Goal: Task Accomplishment & Management: Manage account settings

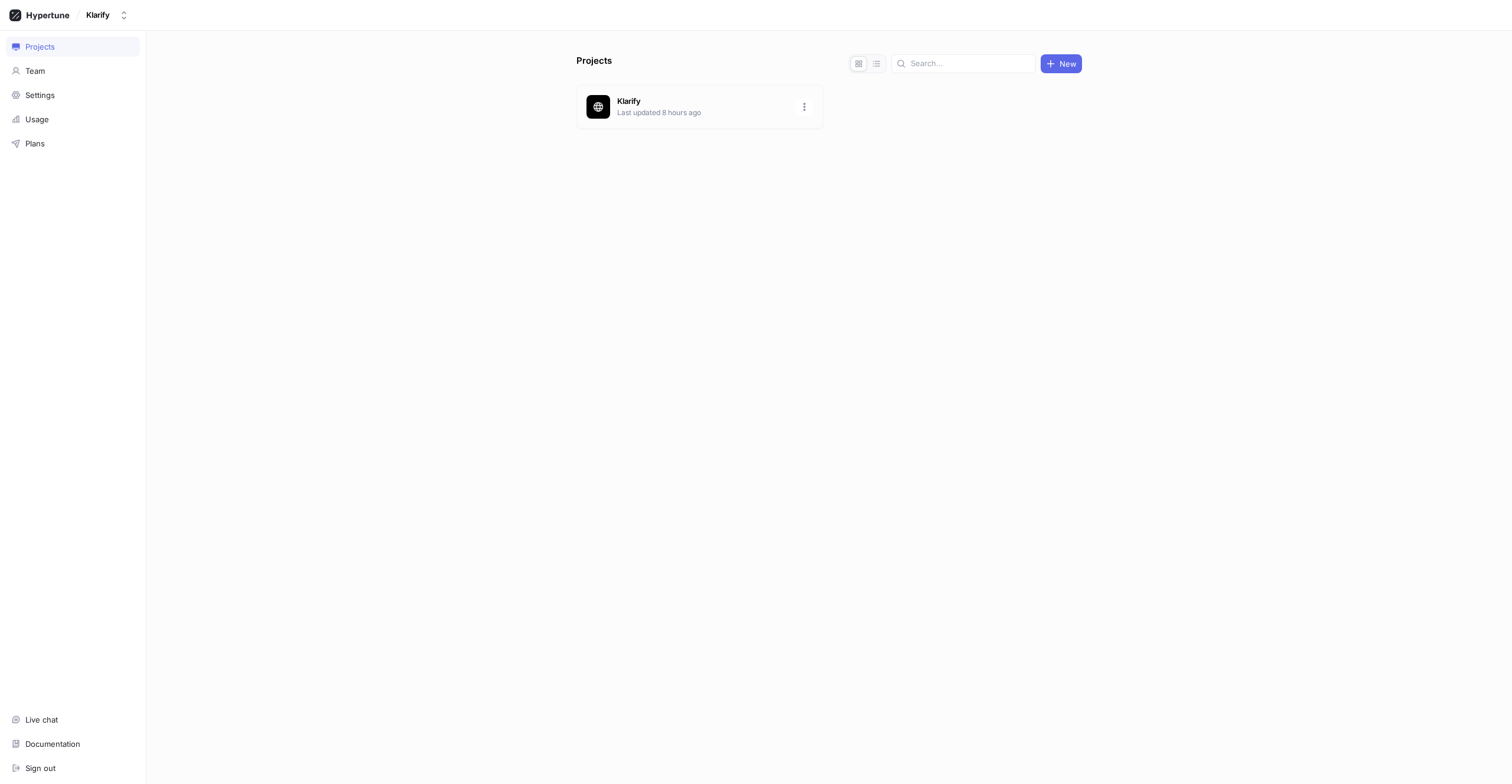
click at [691, 113] on p "Last updated 8 hours ago" at bounding box center [702, 113] width 171 height 10
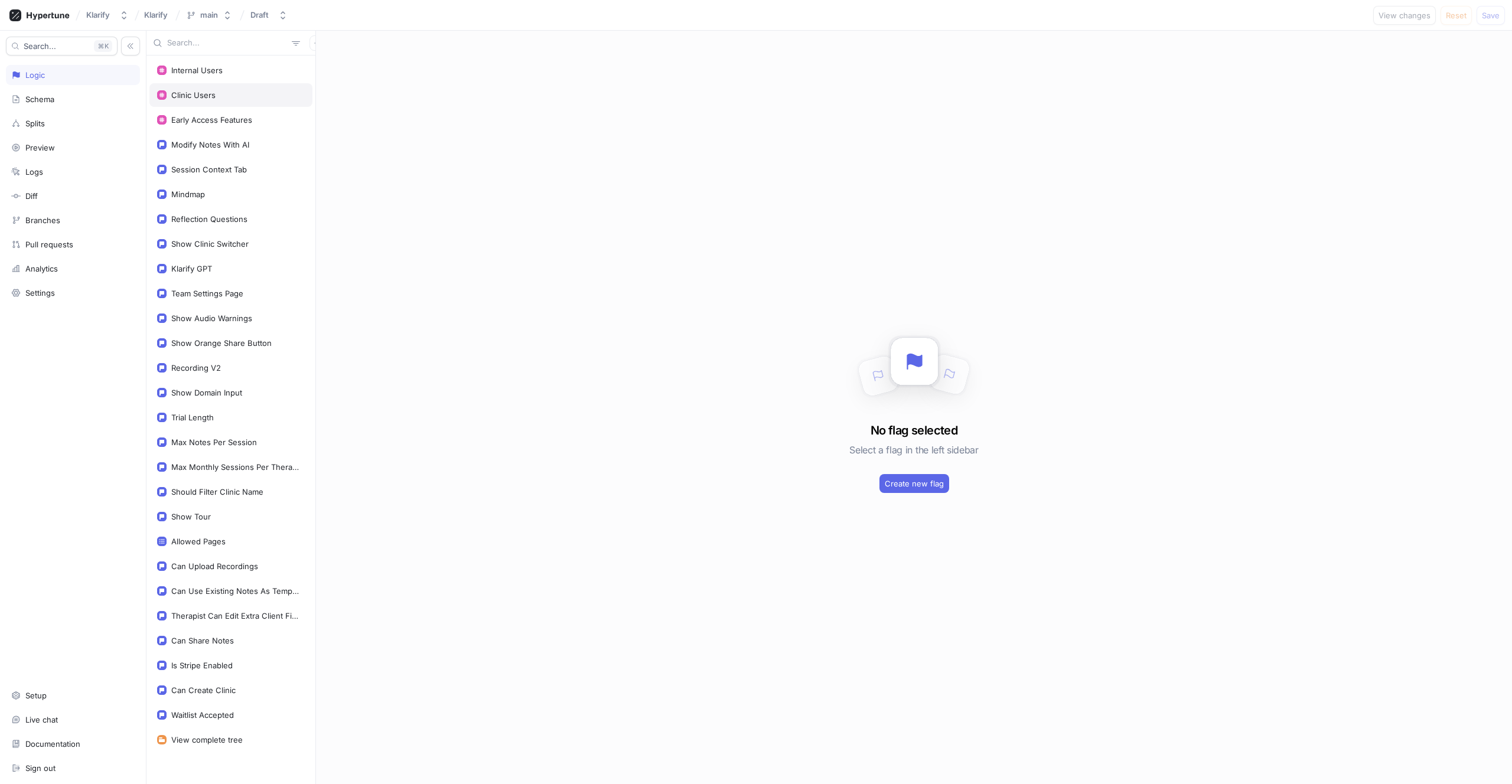
click at [208, 98] on div "Clinic Users" at bounding box center [192, 95] width 44 height 9
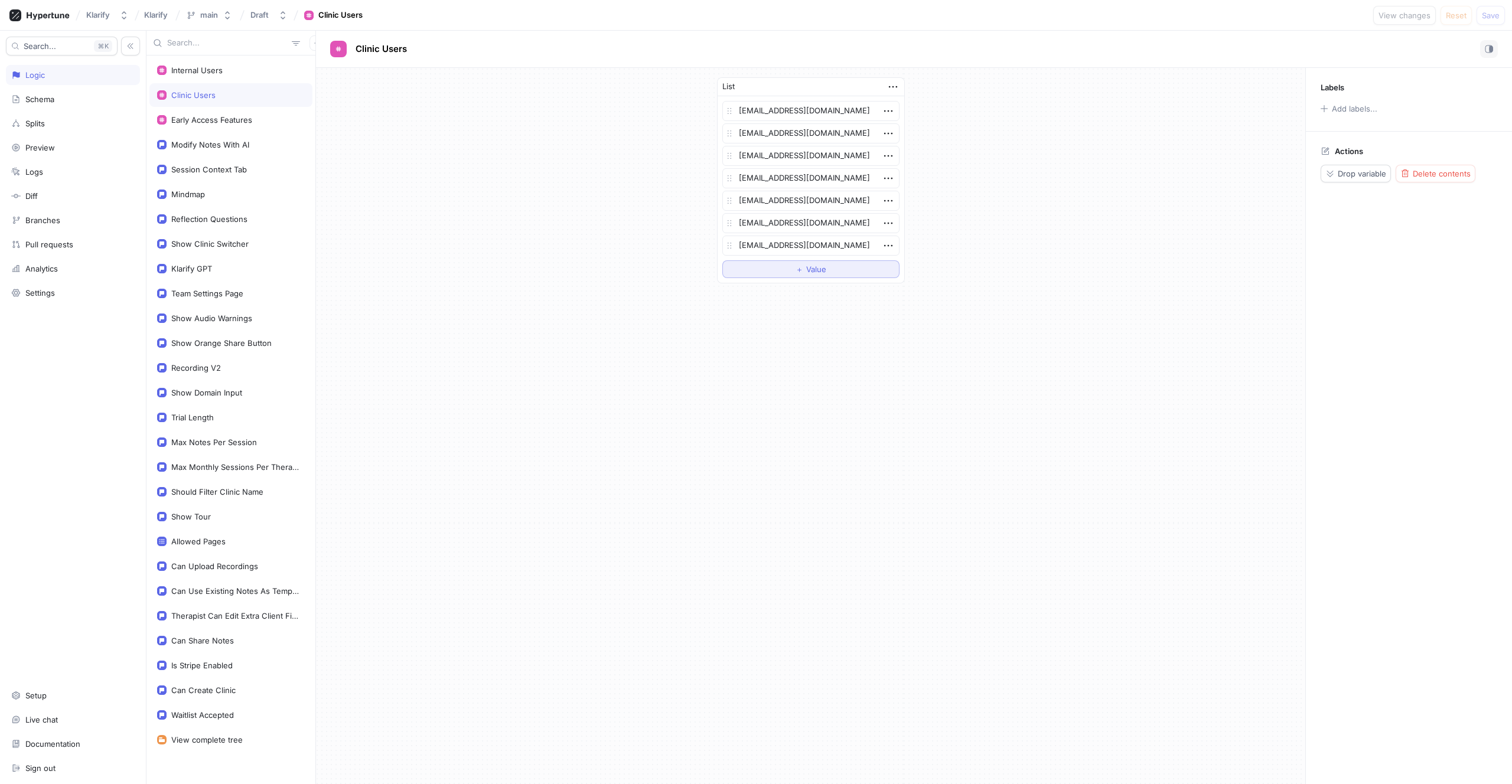
click at [844, 271] on button "＋ Value" at bounding box center [810, 269] width 177 height 18
type textarea "x"
type textarea "[PERSON_NAME][EMAIL_ADDRESS][PERSON_NAME][DOMAIN_NAME]"
click at [1490, 16] on span "Save" at bounding box center [1490, 16] width 18 height 7
click at [225, 273] on div "Klarify GPT" at bounding box center [230, 268] width 163 height 23
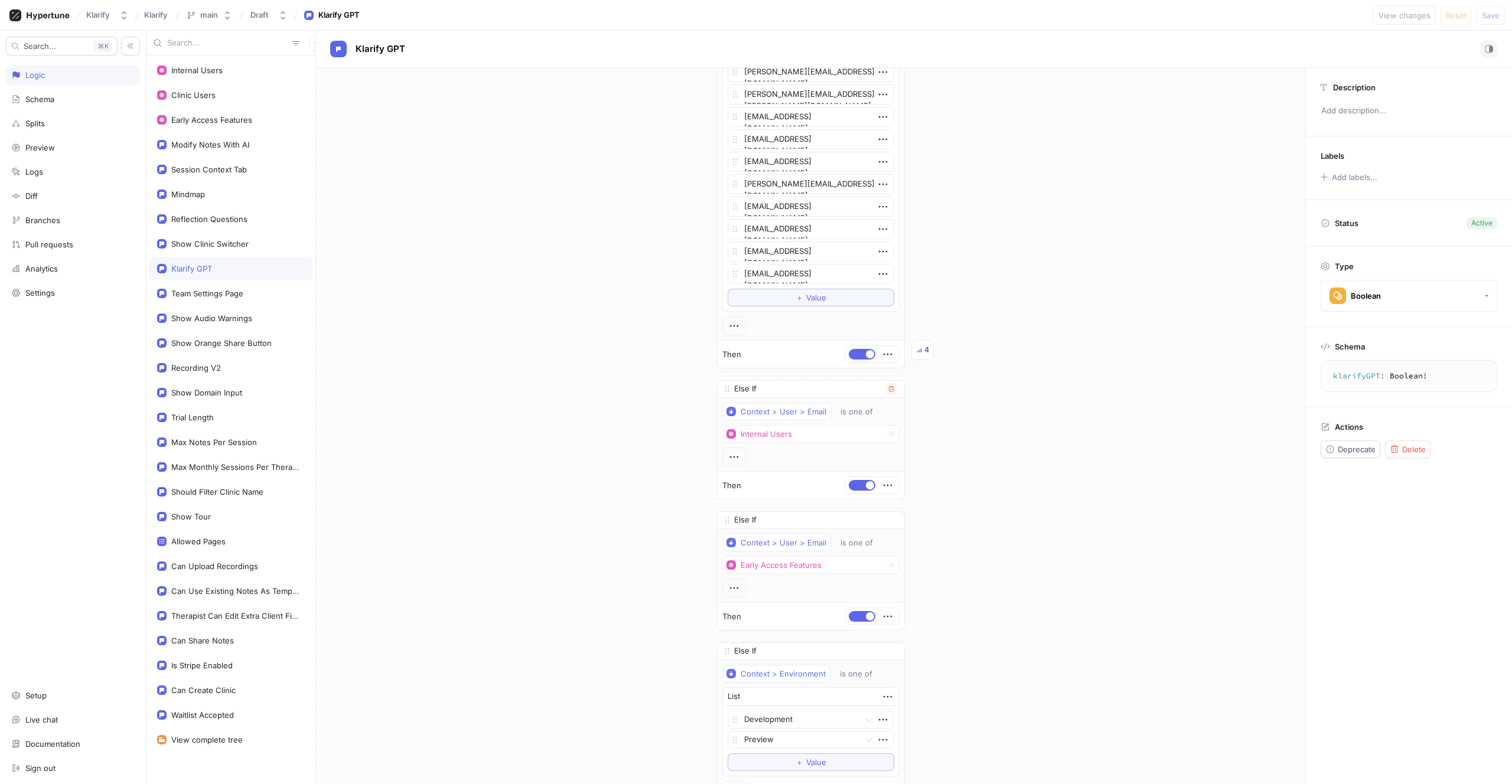
scroll to position [2774, 0]
type textarea "x"
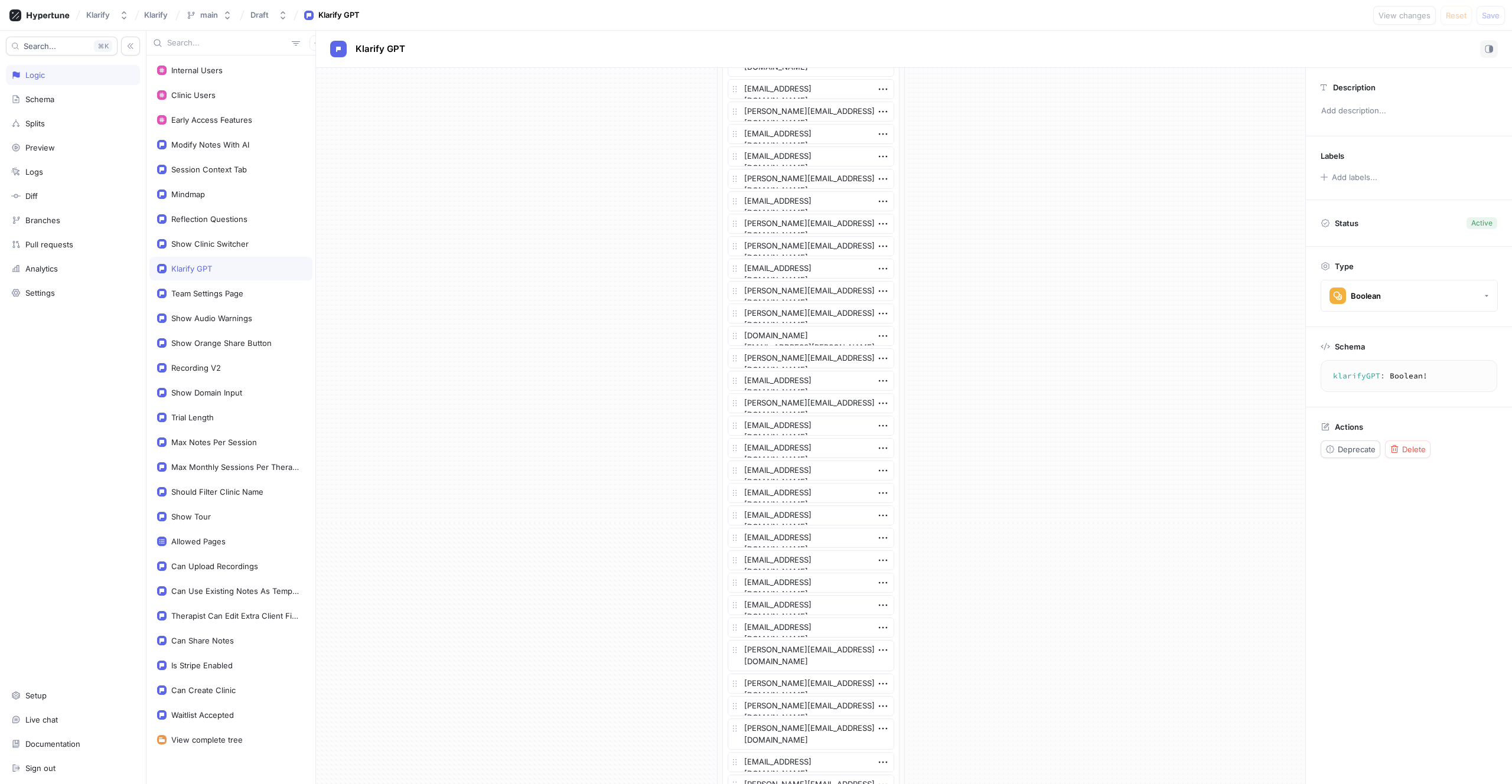
scroll to position [0, 0]
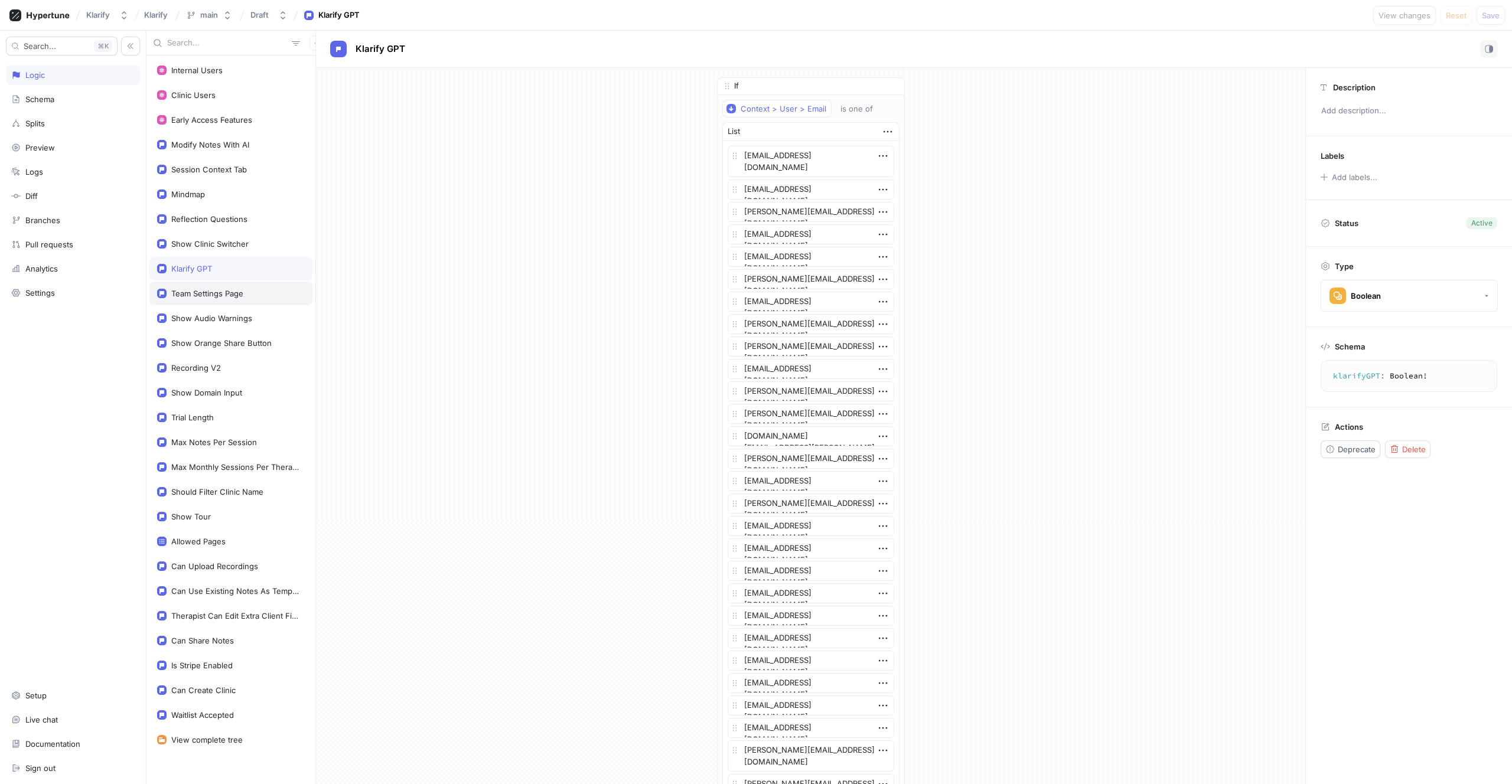
click at [222, 295] on div "Team Settings Page" at bounding box center [206, 293] width 72 height 9
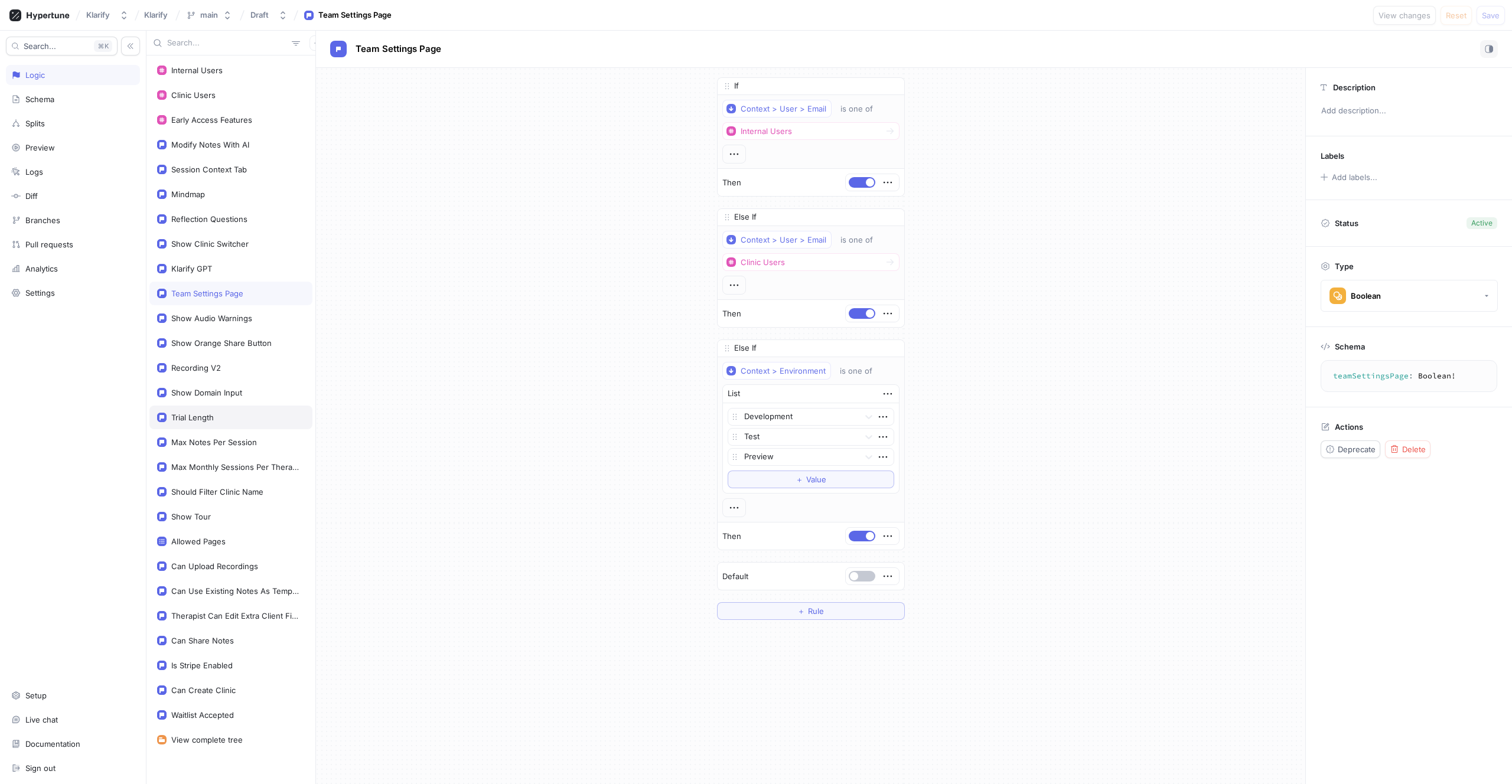
click at [199, 418] on div "Trial Length" at bounding box center [192, 417] width 42 height 9
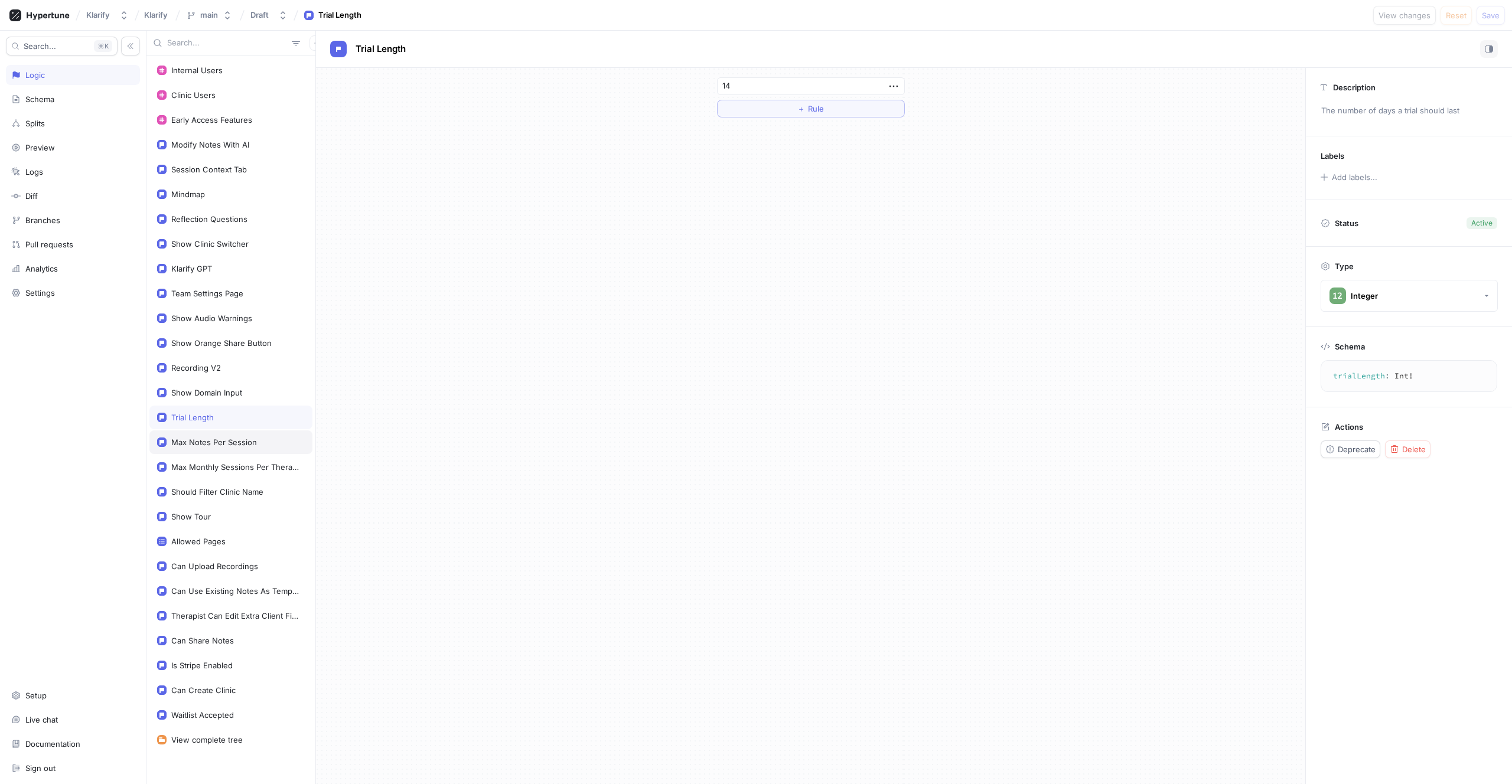
click at [197, 438] on div "Max Notes Per Session" at bounding box center [213, 442] width 85 height 9
type textarea "maxNotesPerSession: Int!"
type input "15"
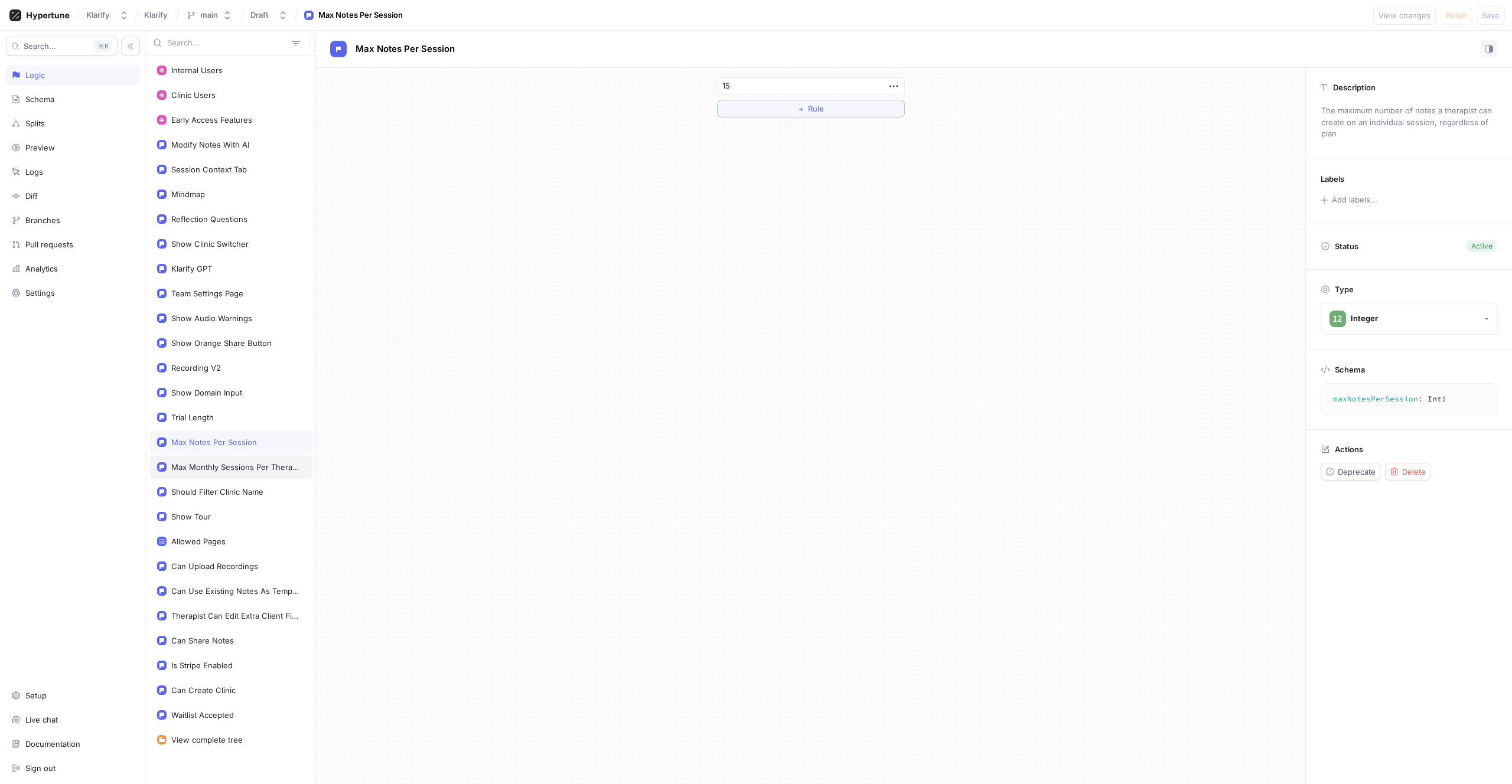
click at [198, 469] on div "Max Monthly Sessions Per Therapist" at bounding box center [235, 467] width 129 height 9
type textarea "maxMonthlySessionsPerTherapist: Int!"
type input "400"
click at [224, 448] on div "Max Notes Per Session" at bounding box center [230, 442] width 163 height 23
type textarea "maxNotesPerSession: Int!"
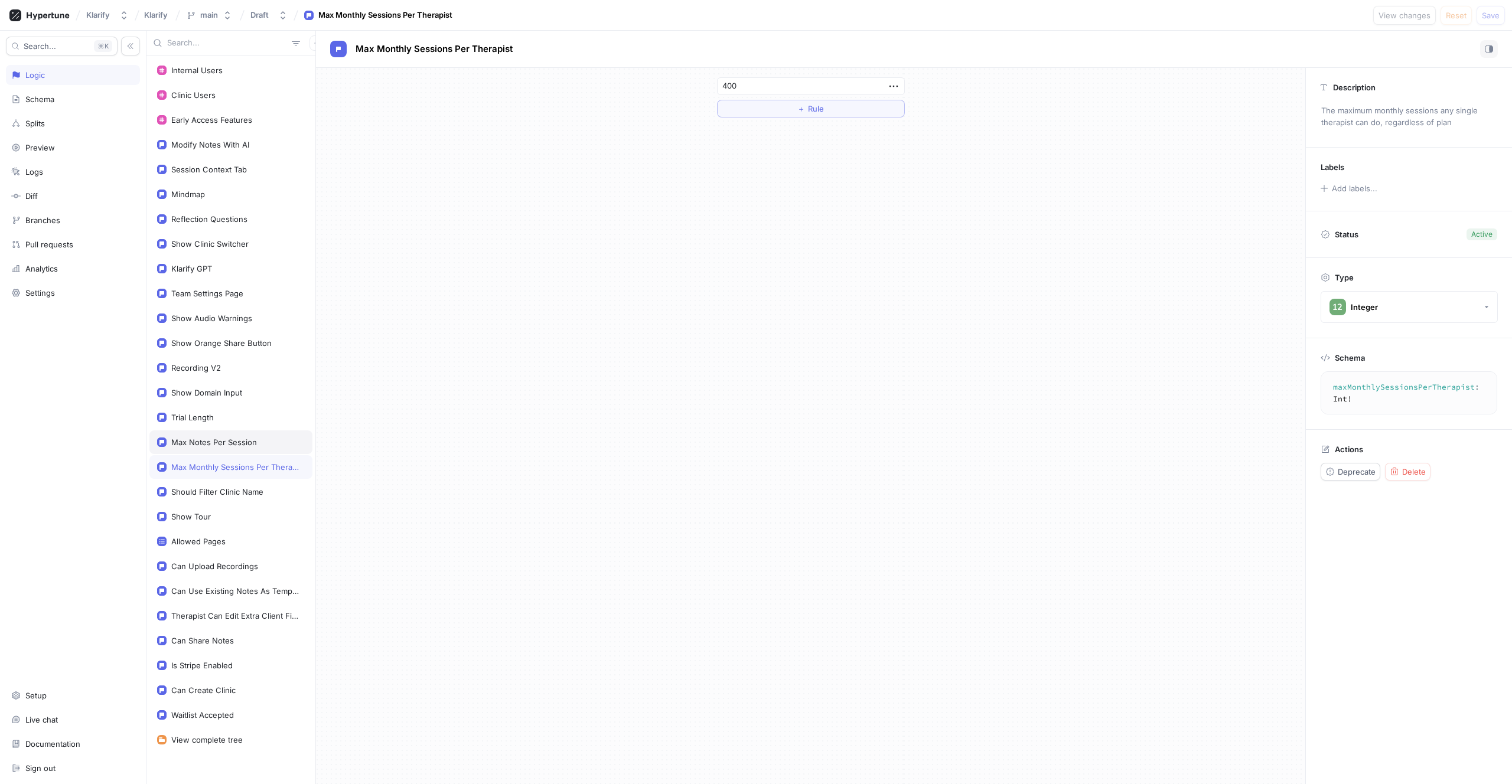
type input "15"
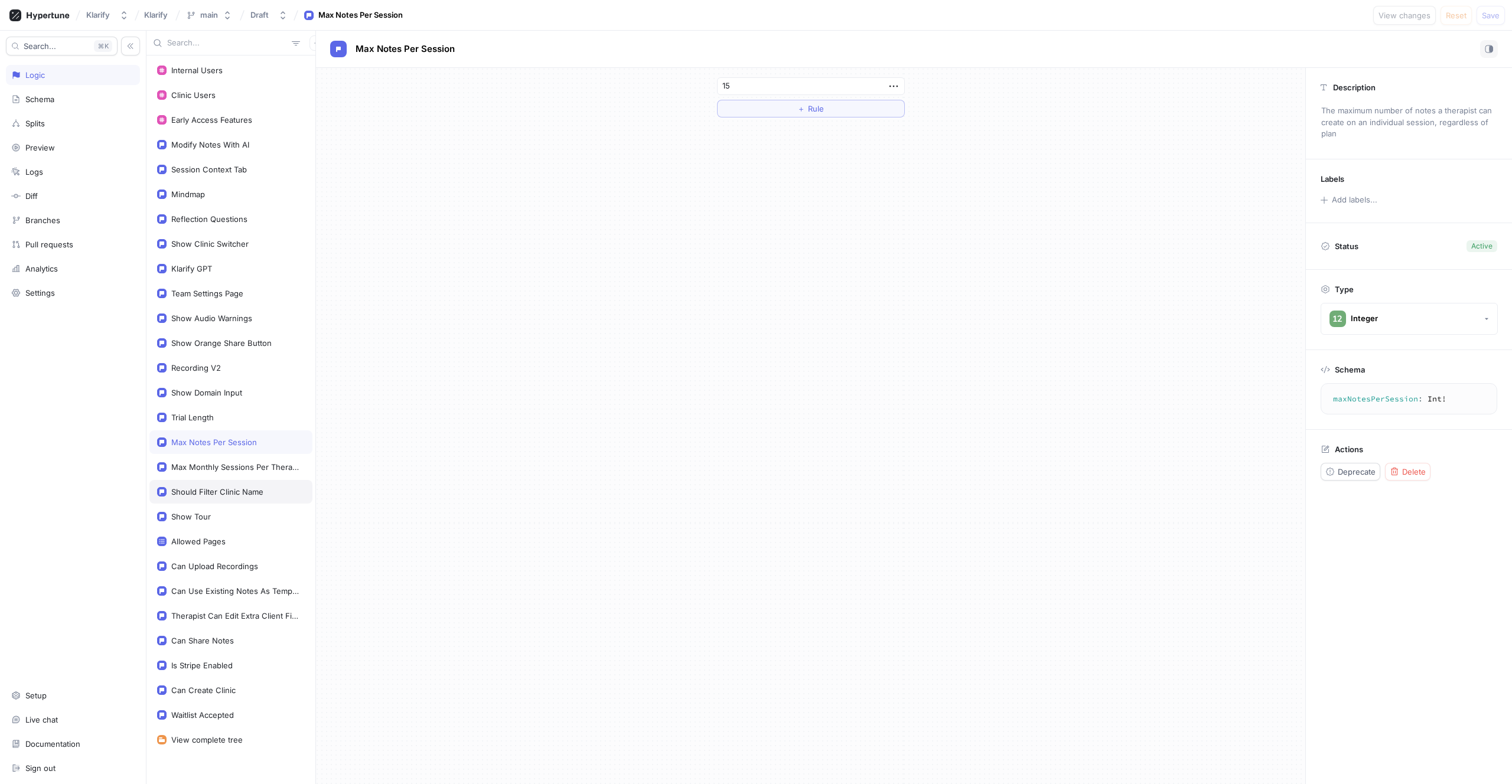
click at [211, 496] on div "Should Filter Clinic Name" at bounding box center [217, 491] width 92 height 9
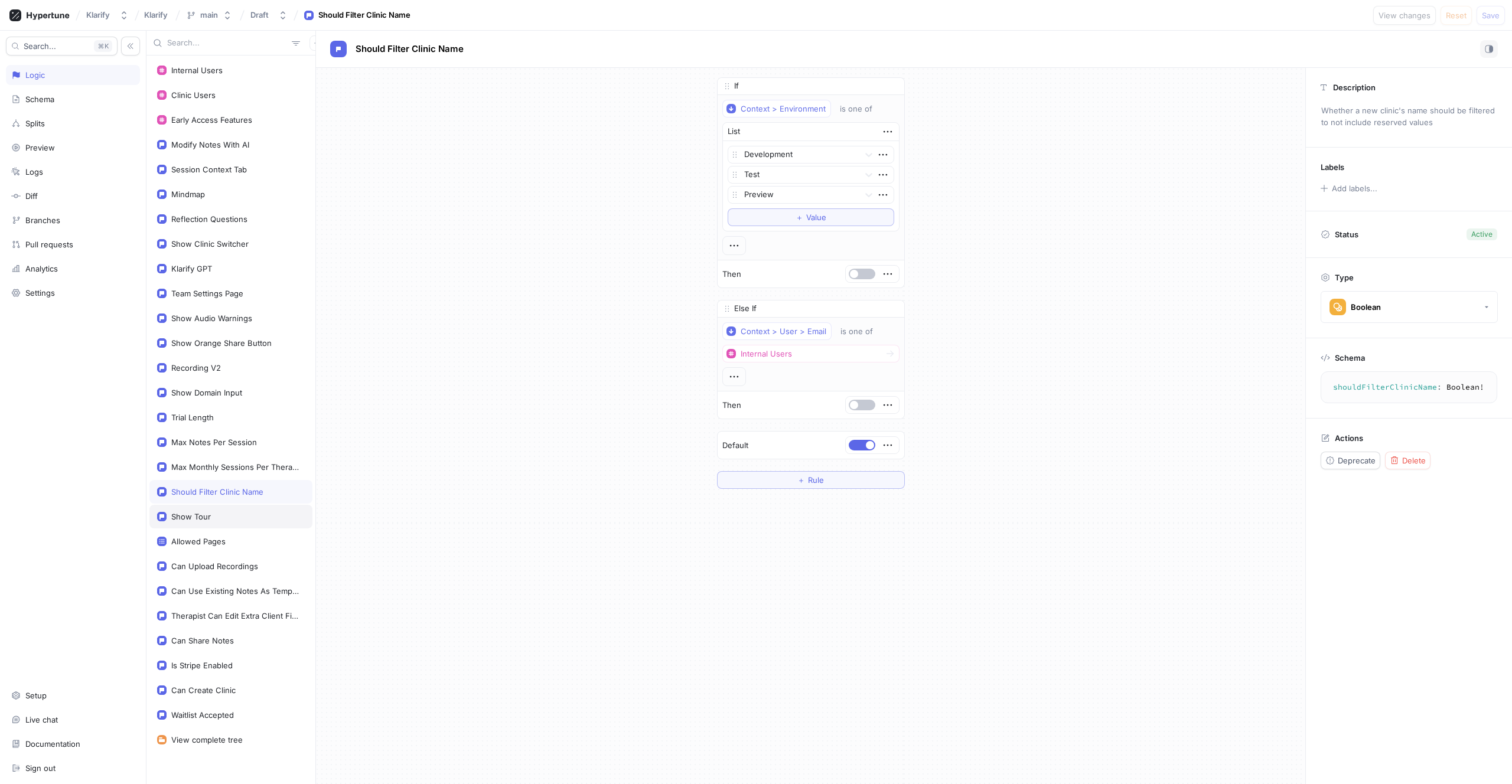
click at [208, 517] on div "Show Tour" at bounding box center [191, 516] width 40 height 9
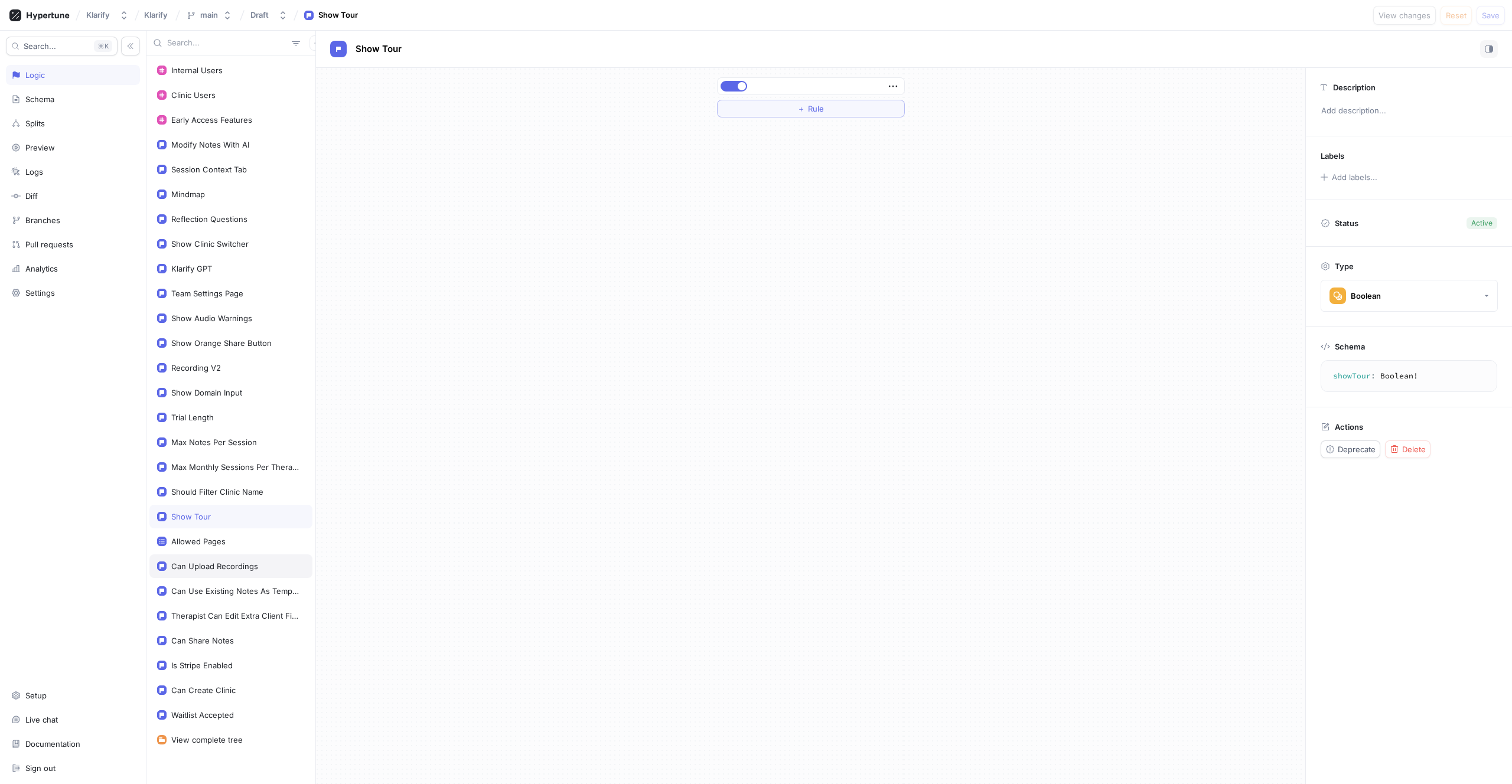
click at [203, 567] on div "Can Upload Recordings" at bounding box center [214, 566] width 87 height 9
click at [231, 587] on div "Can Use Existing Notes As Template References" at bounding box center [235, 590] width 129 height 9
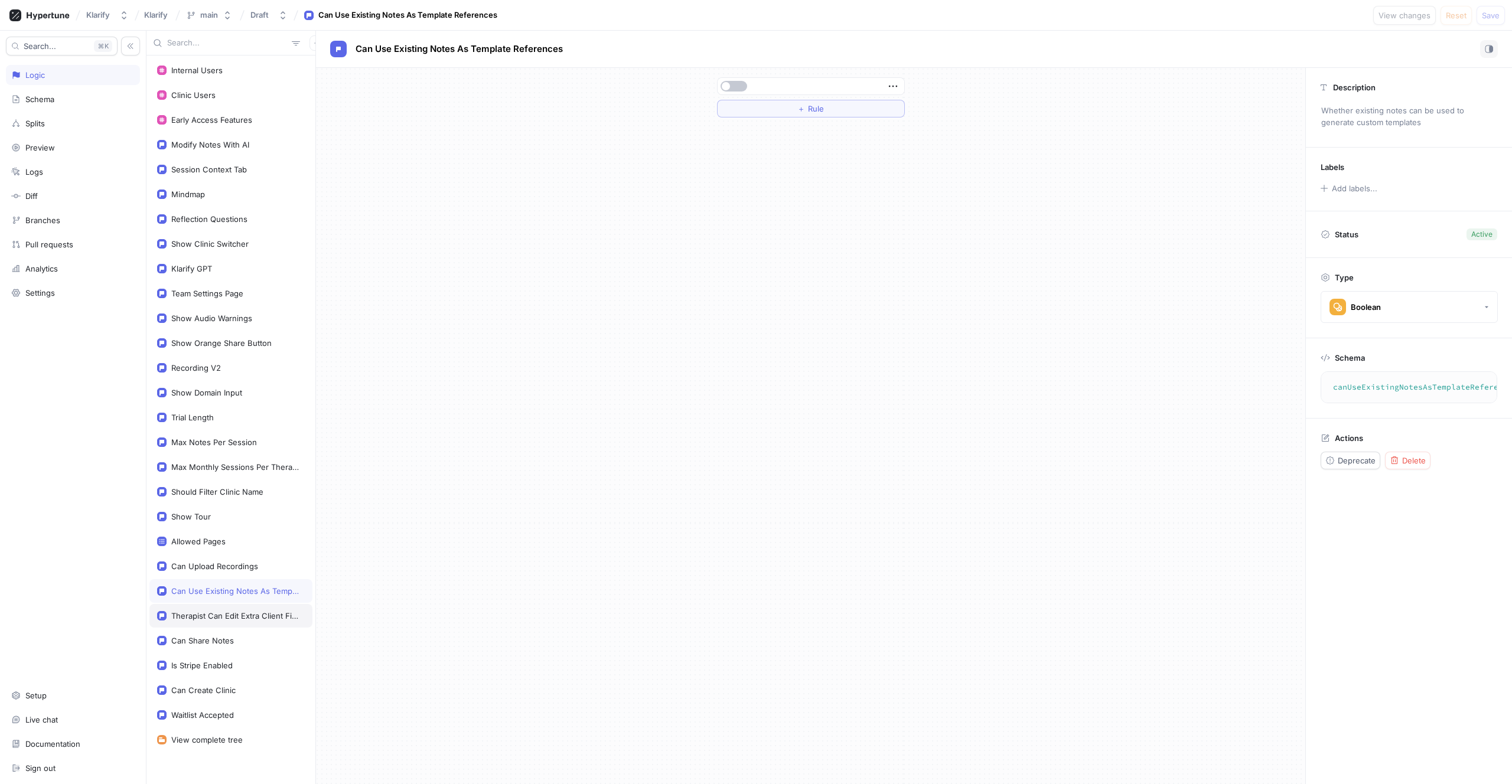
click at [211, 617] on div "Therapist Can Edit Extra Client Fields" at bounding box center [235, 615] width 129 height 9
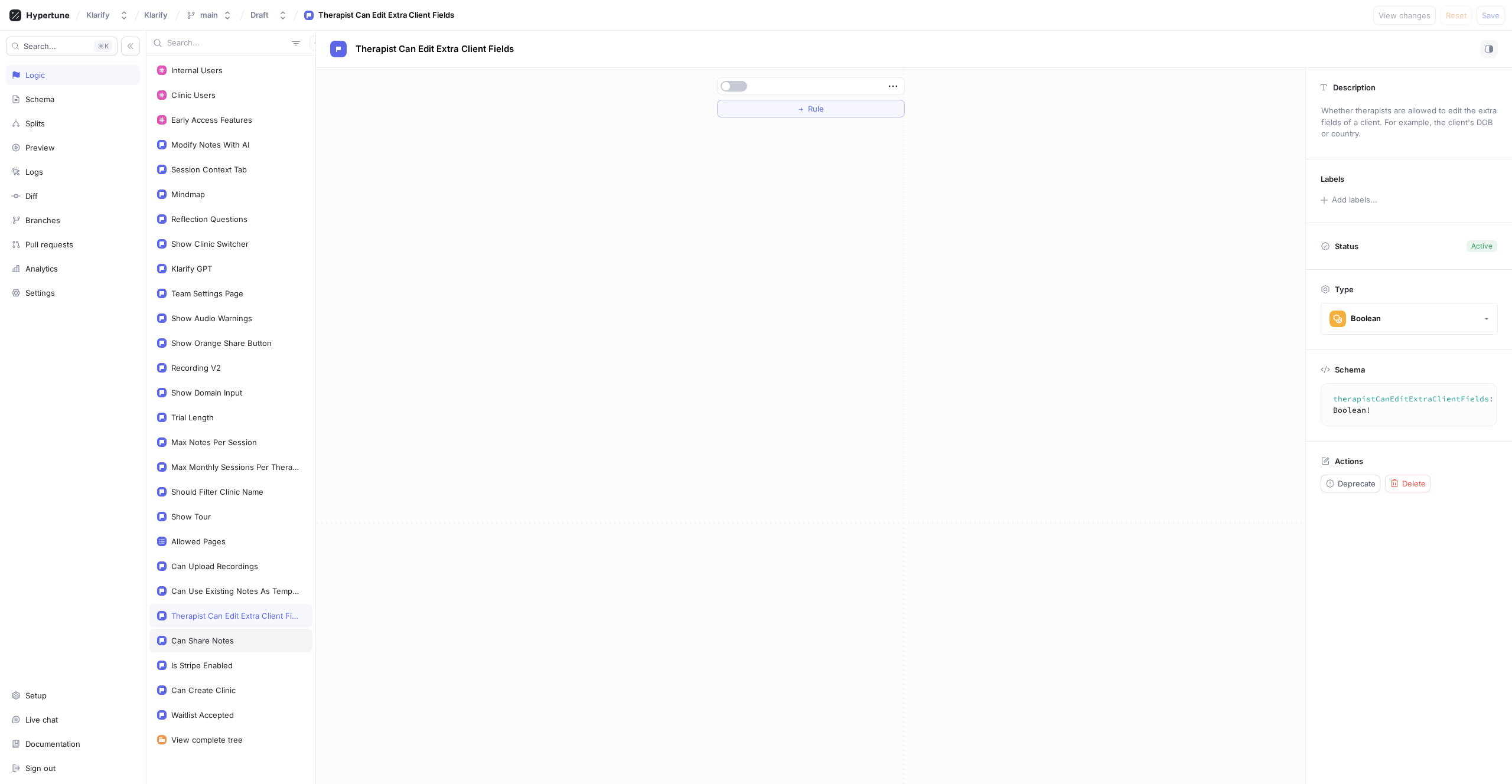
click at [205, 646] on div "Can Share Notes" at bounding box center [230, 640] width 163 height 23
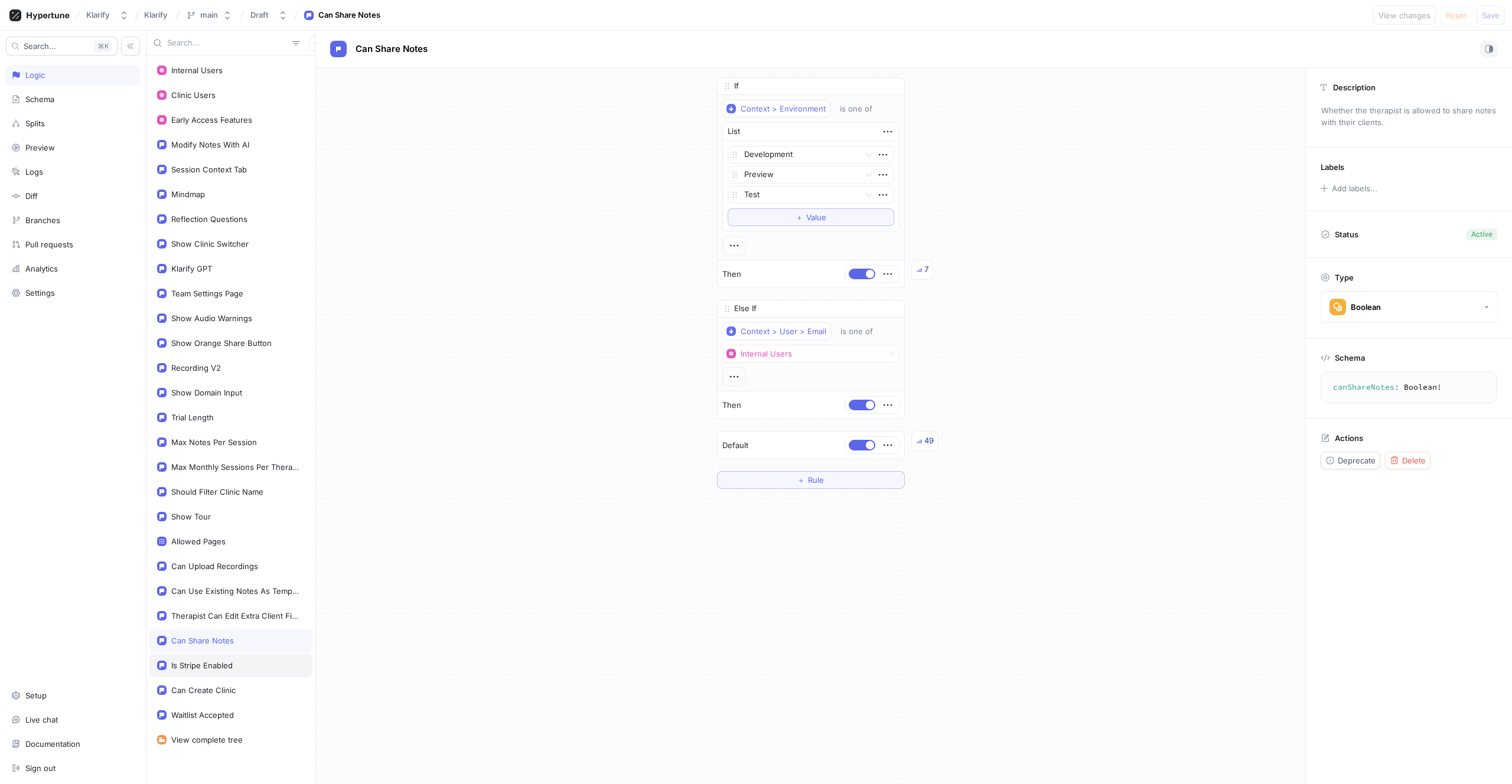
click at [206, 670] on div "Is Stripe Enabled" at bounding box center [230, 664] width 163 height 23
click at [201, 687] on div "Can Create Clinic" at bounding box center [203, 689] width 65 height 9
type textarea "canCreateClinic: Boolean!"
click at [220, 179] on div "Session Context Tab" at bounding box center [230, 169] width 163 height 23
type textarea "x"
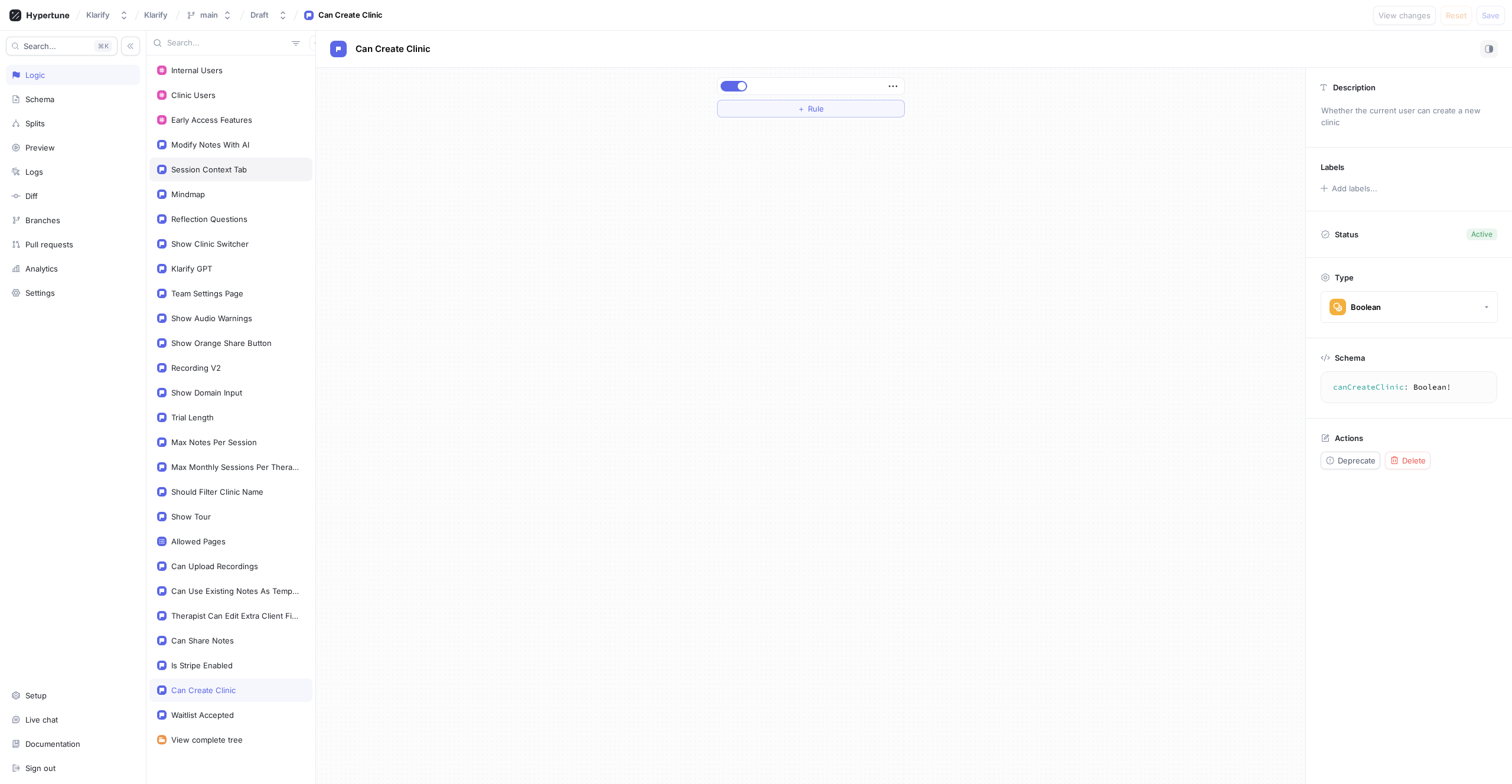
type textarea "sessionContextTab: Boolean!"
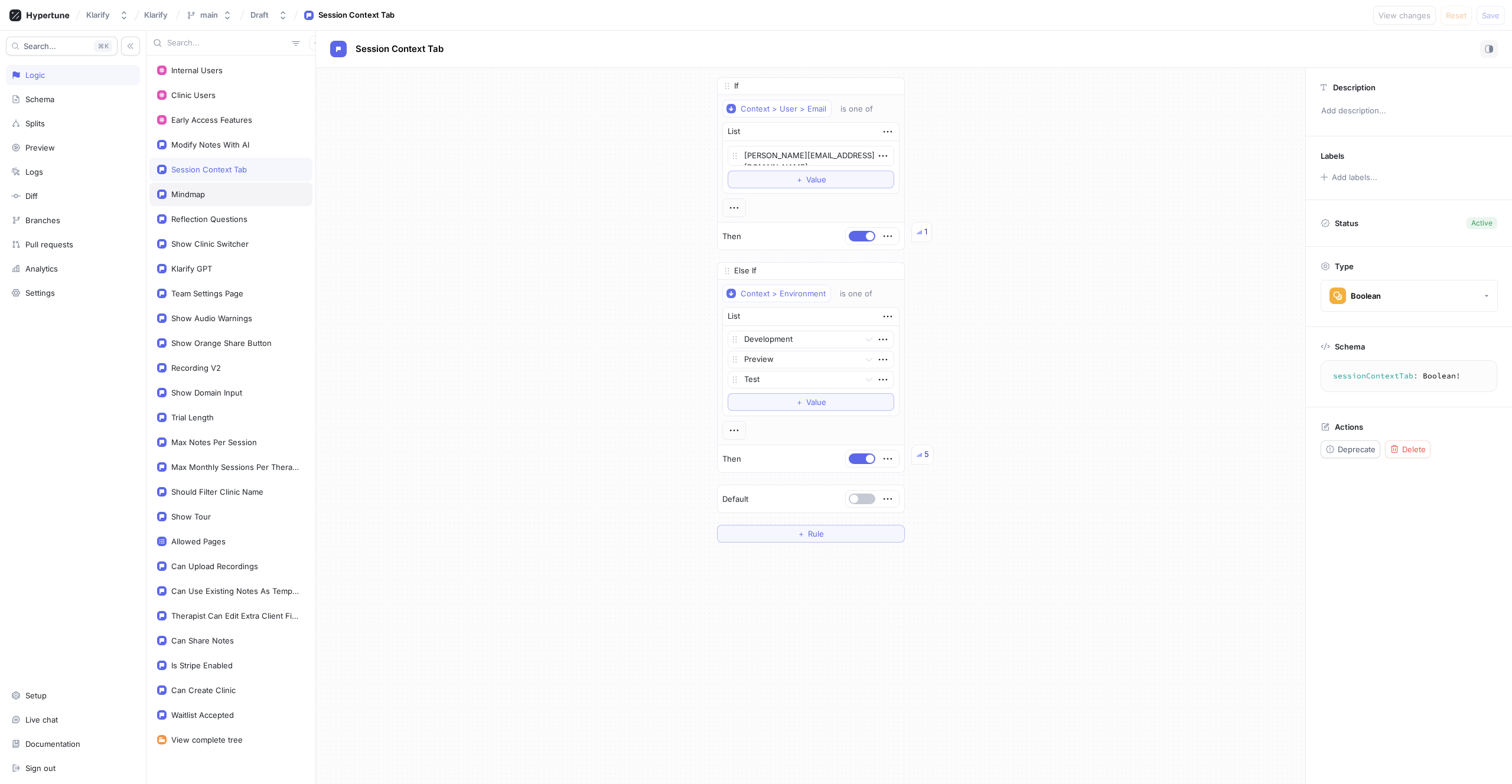
click at [210, 190] on div "Mindmap" at bounding box center [230, 194] width 148 height 9
type textarea "x"
type textarea "mindmap: Boolean!"
click at [211, 170] on div "Session Context Tab" at bounding box center [209, 169] width 76 height 9
type textarea "x"
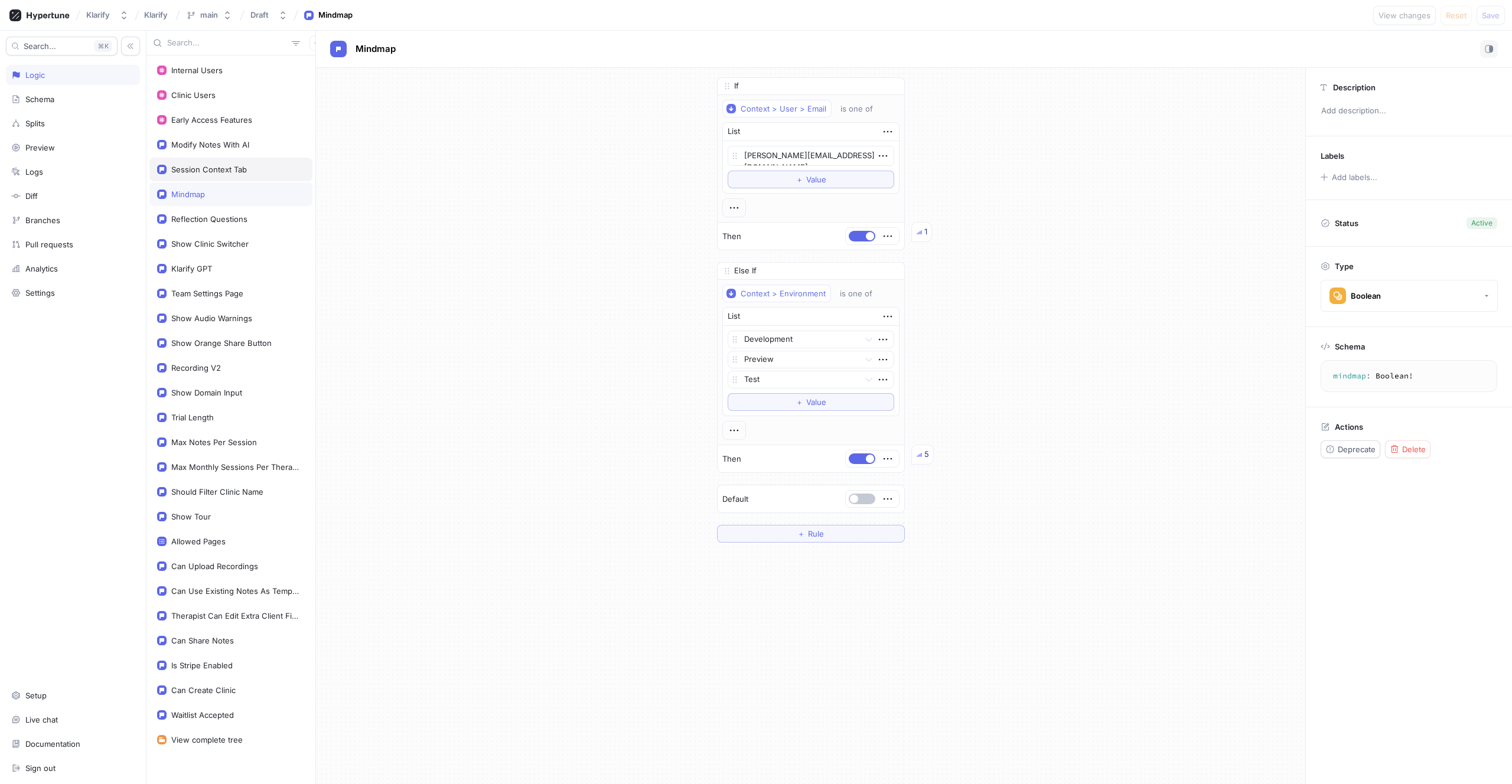
type textarea "sessionContextTab: Boolean!"
click at [217, 146] on div "Modify Notes With AI" at bounding box center [210, 144] width 78 height 9
type textarea "x"
type textarea "modifyNotesWithAI: Boolean!"
click at [208, 118] on div "Early Access Features" at bounding box center [211, 119] width 81 height 9
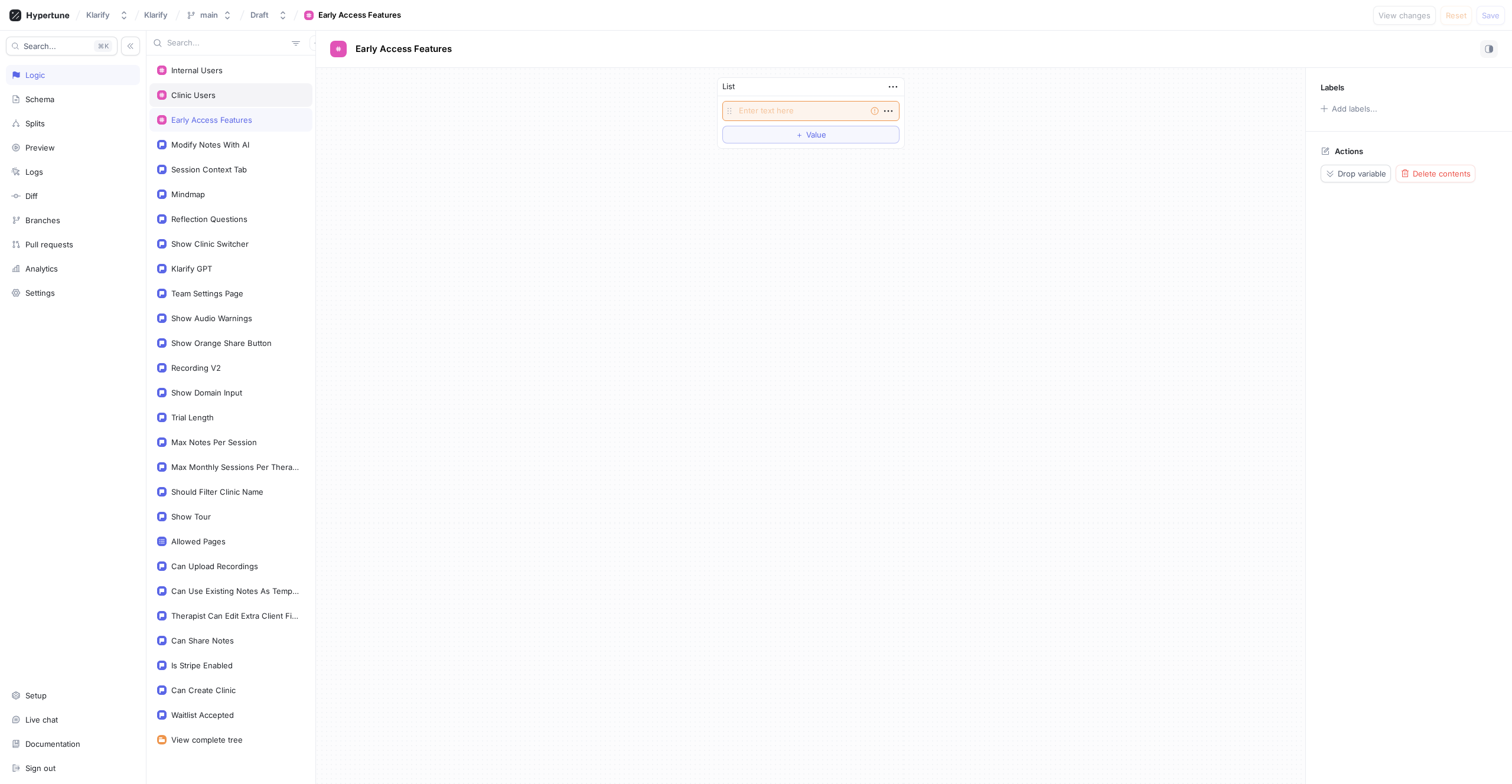
click at [205, 98] on div "Clinic Users" at bounding box center [192, 95] width 44 height 9
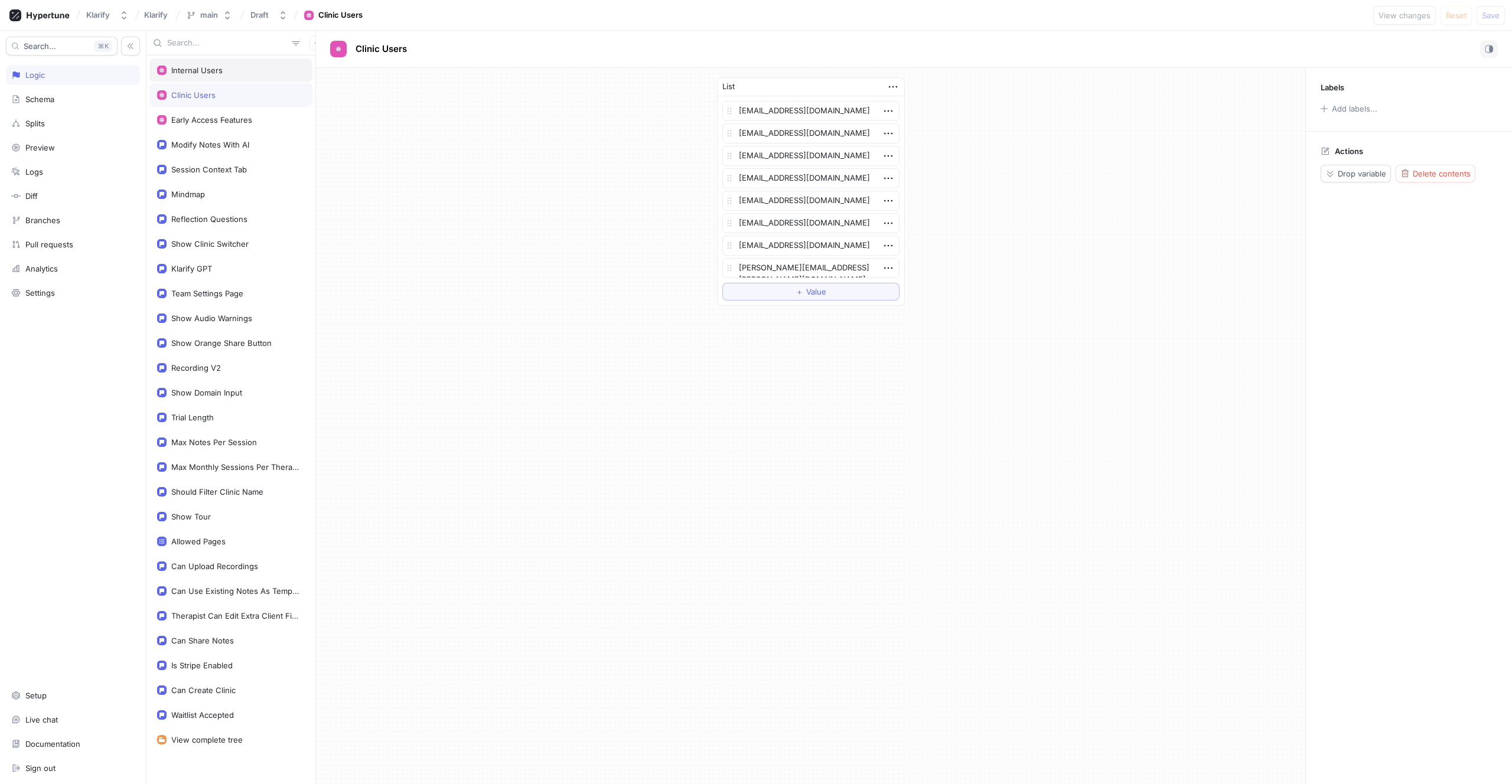
click at [209, 78] on div "Internal Users" at bounding box center [230, 70] width 163 height 23
click at [205, 96] on div "Clinic Users" at bounding box center [192, 95] width 44 height 9
click at [216, 201] on div "Mindmap" at bounding box center [230, 193] width 163 height 23
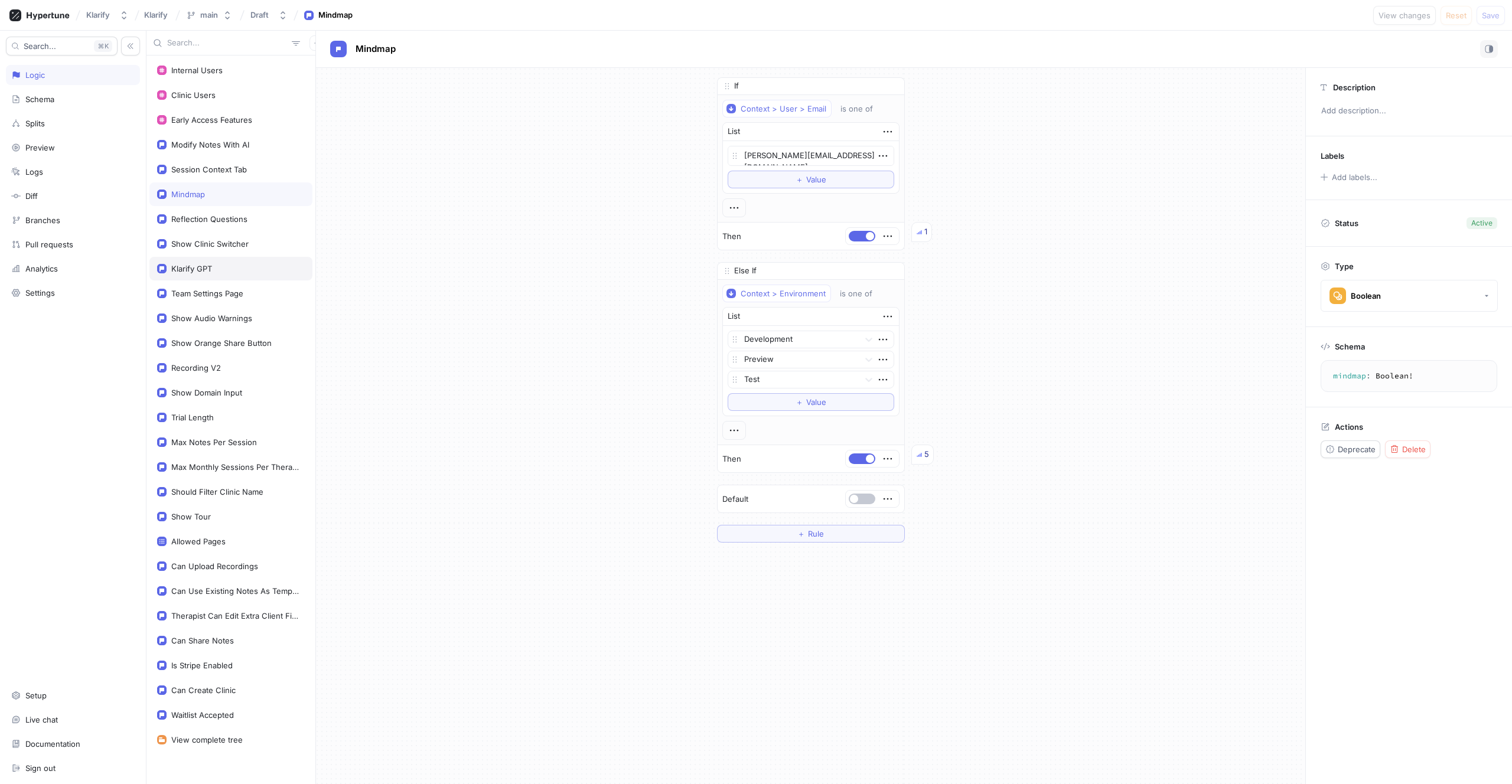
click at [211, 265] on div "Klarify GPT" at bounding box center [191, 268] width 41 height 9
type textarea "x"
type textarea "klarifyGPT: Boolean!"
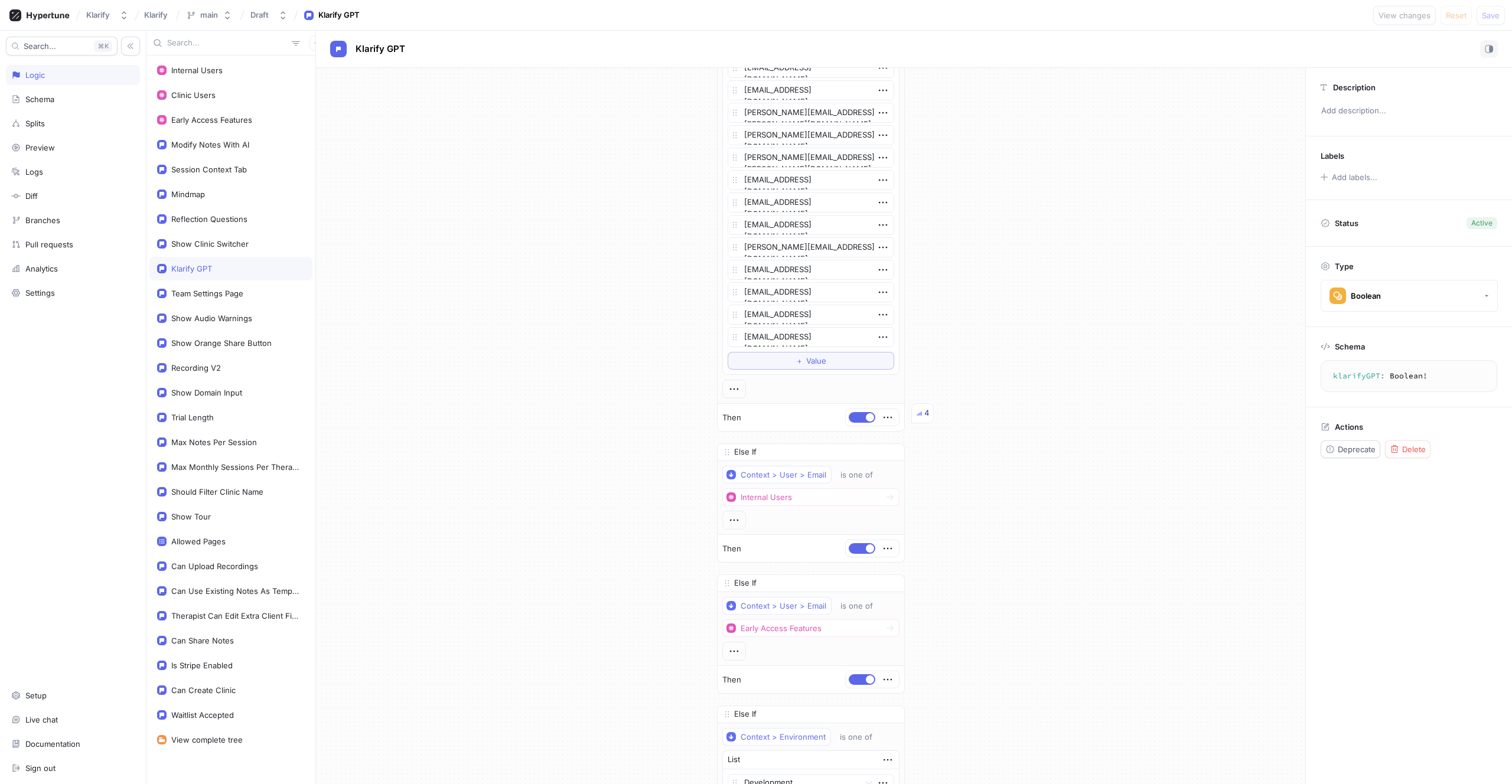
scroll to position [2798, 0]
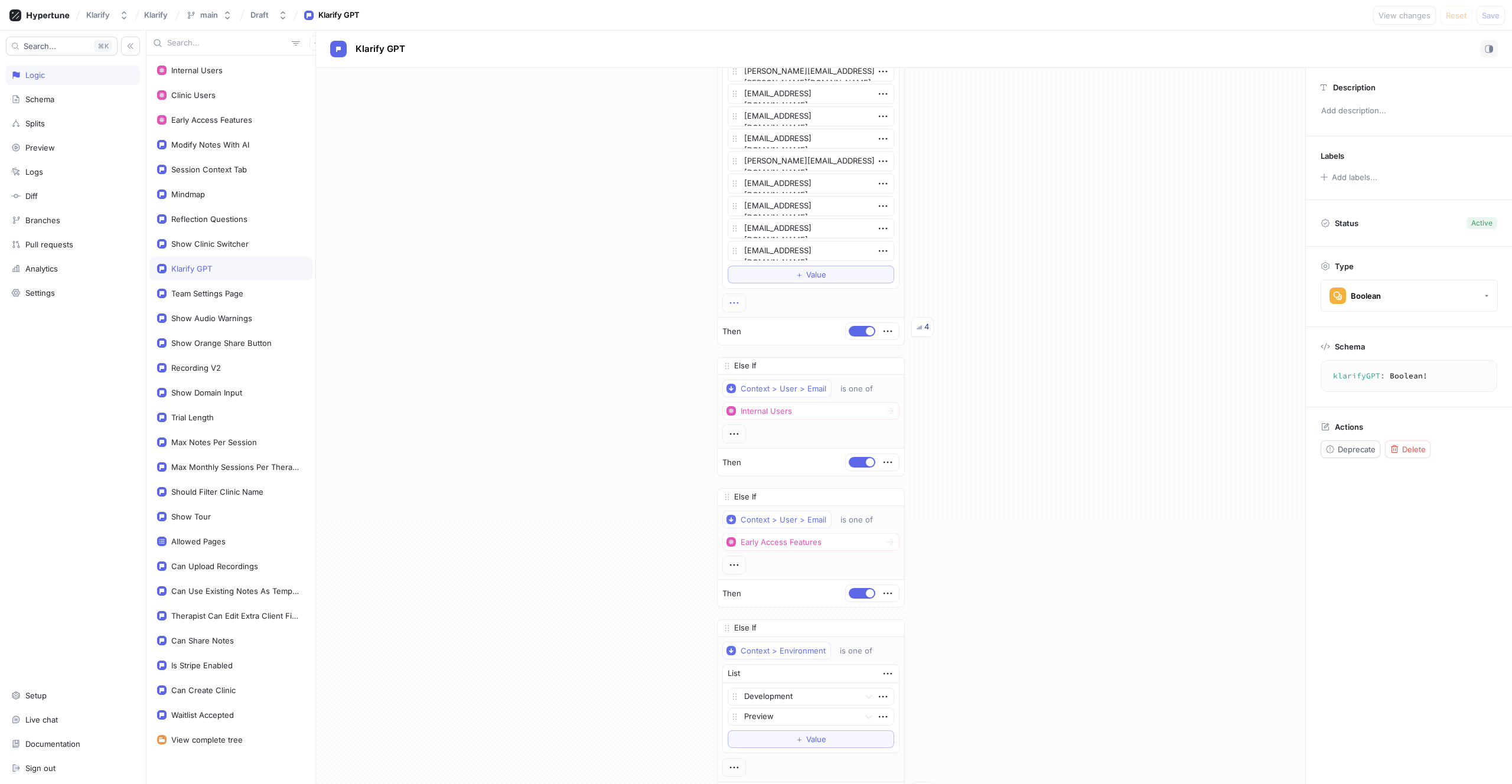
click at [734, 300] on icon "button" at bounding box center [734, 302] width 13 height 13
click at [731, 303] on icon "button" at bounding box center [734, 302] width 13 height 13
click at [882, 329] on icon "button" at bounding box center [887, 330] width 13 height 13
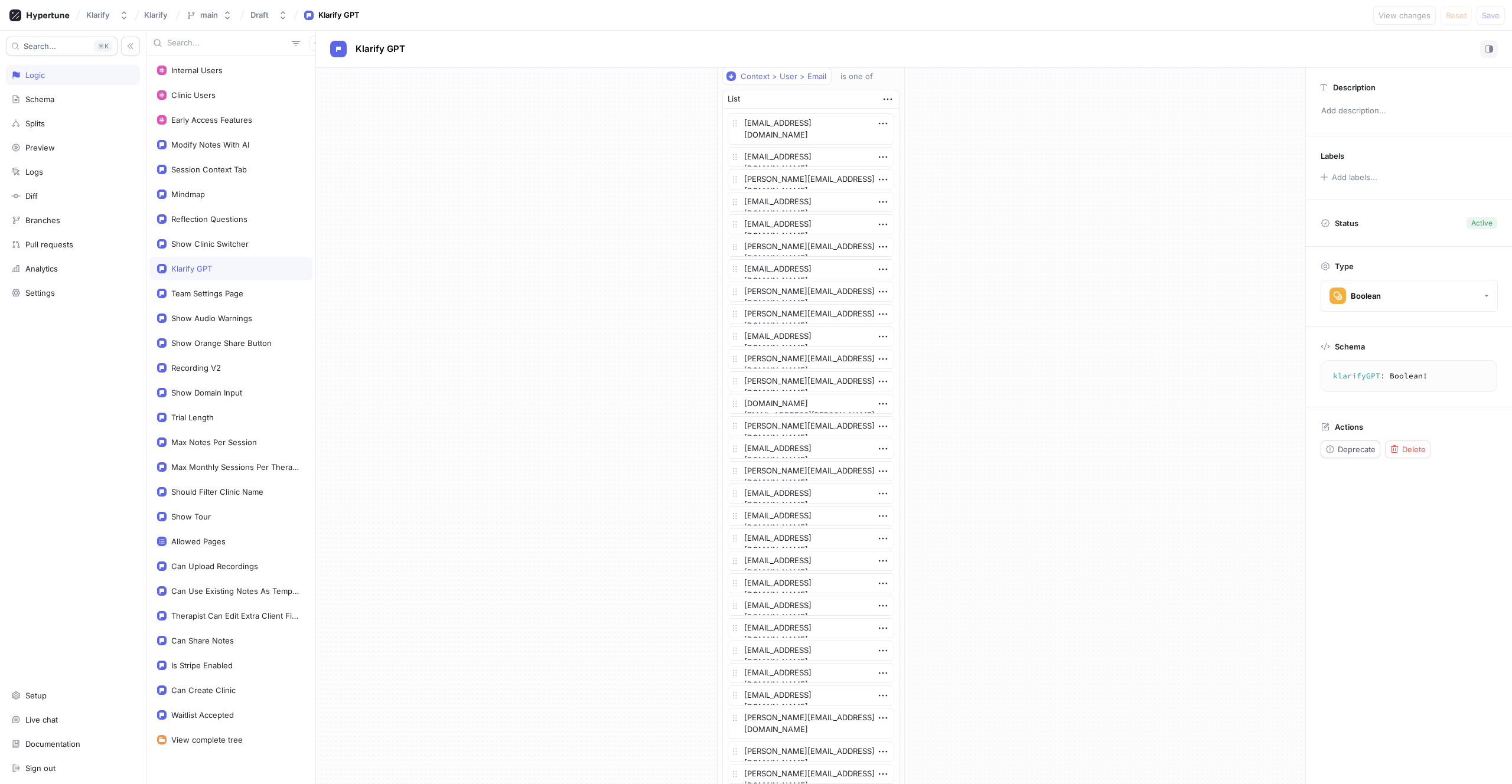
scroll to position [0, 0]
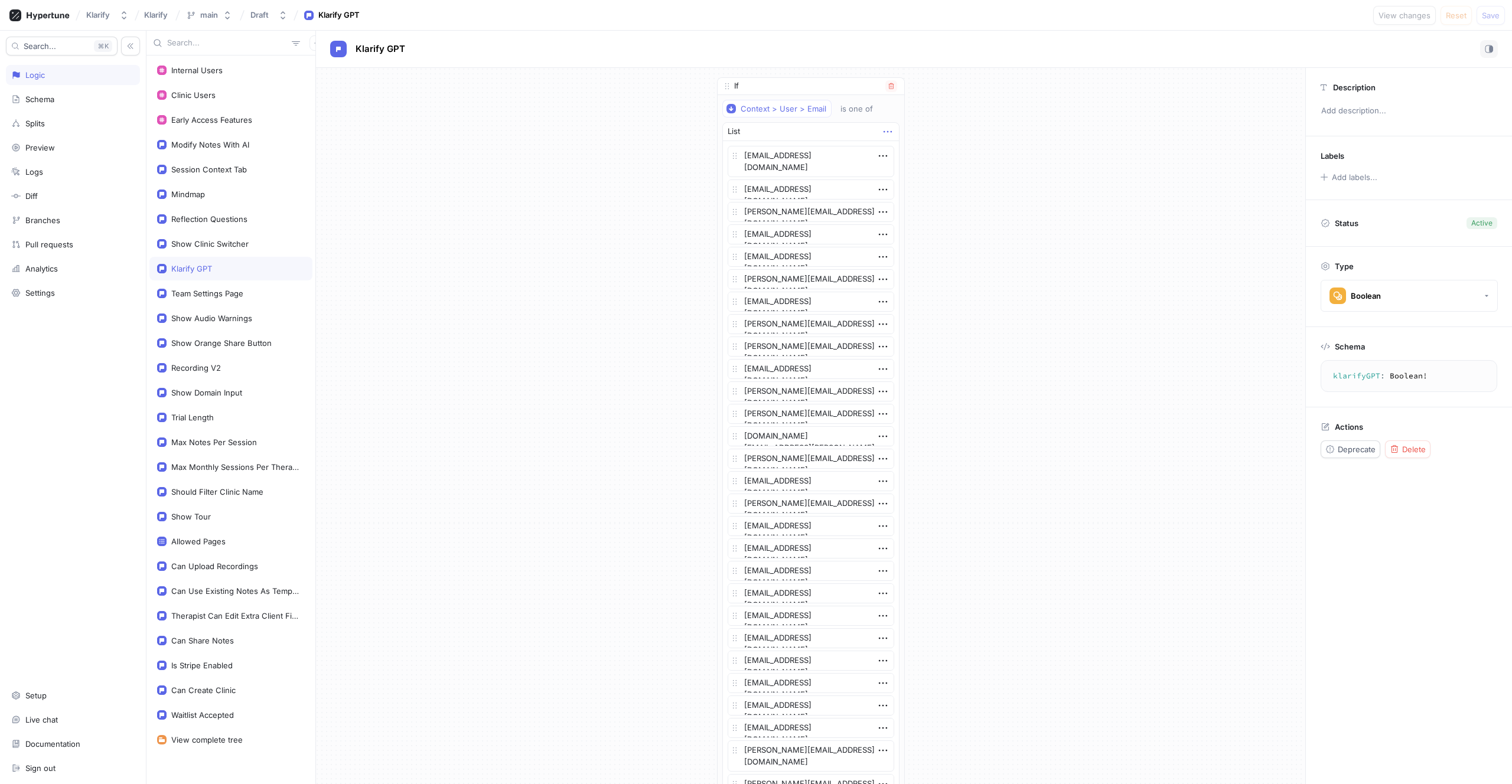
click at [883, 131] on icon "button" at bounding box center [887, 132] width 9 height 2
click at [882, 130] on icon "button" at bounding box center [887, 131] width 13 height 13
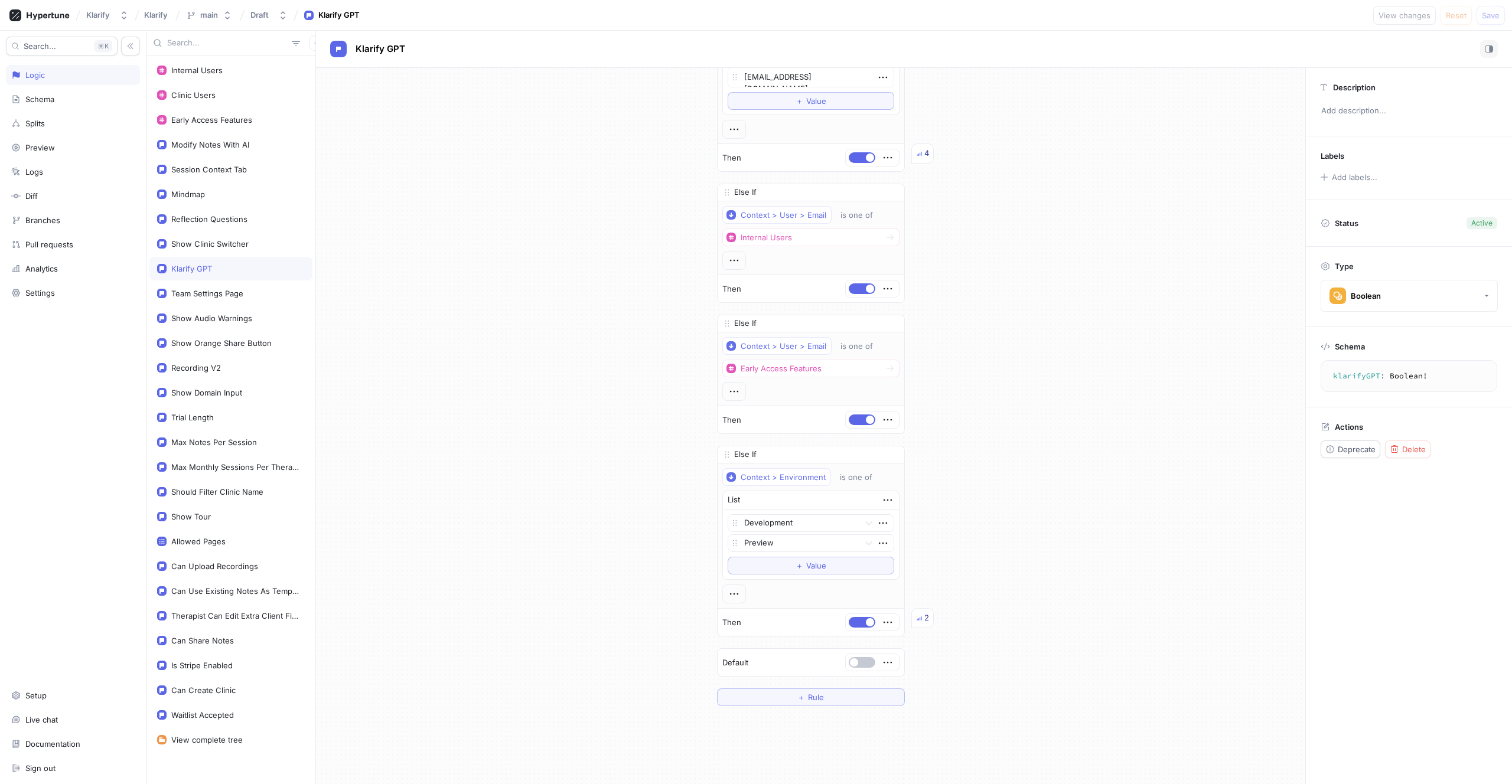
scroll to position [2970, 0]
click at [728, 260] on icon "button" at bounding box center [734, 261] width 13 height 13
click at [728, 265] on icon "button" at bounding box center [734, 261] width 13 height 13
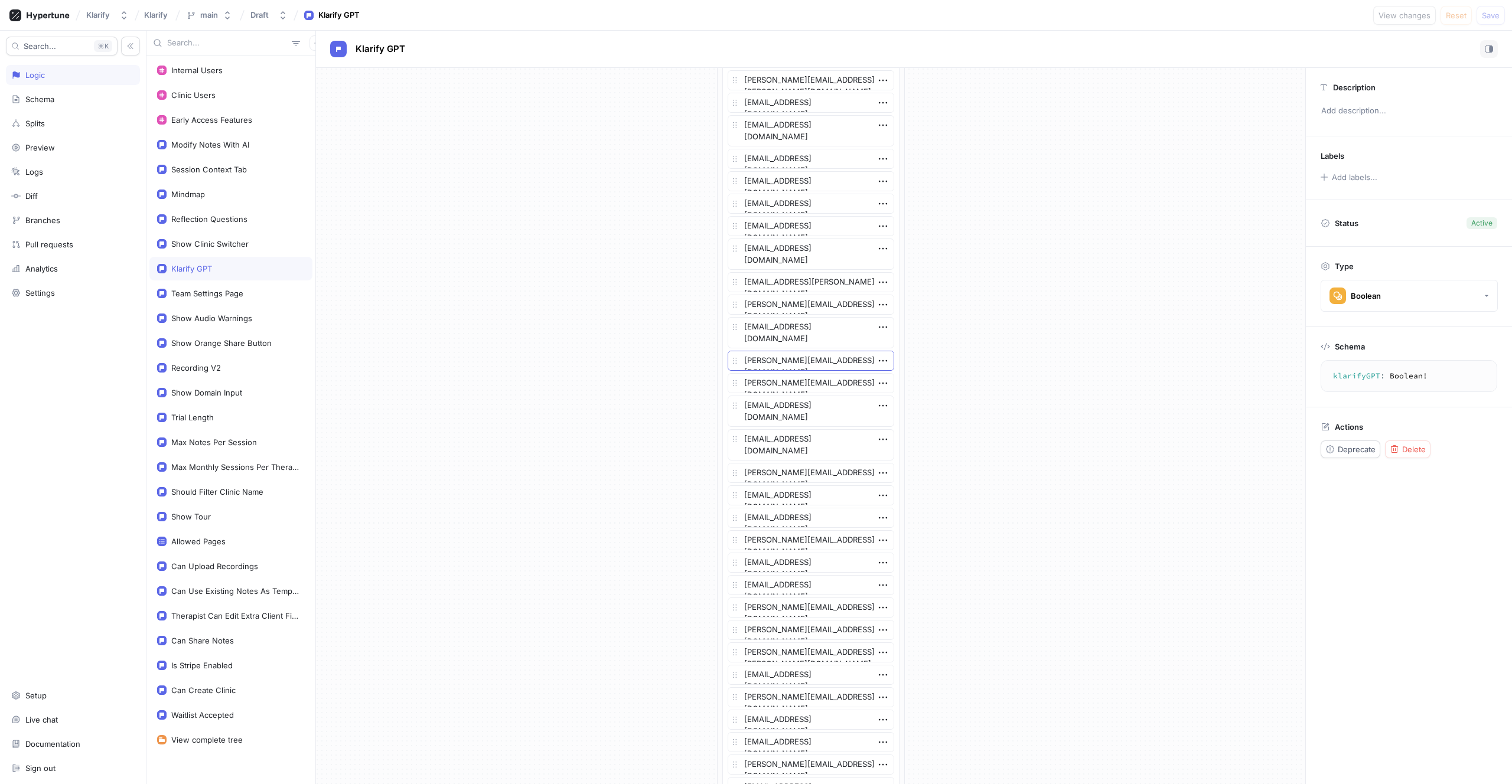
scroll to position [1870, 0]
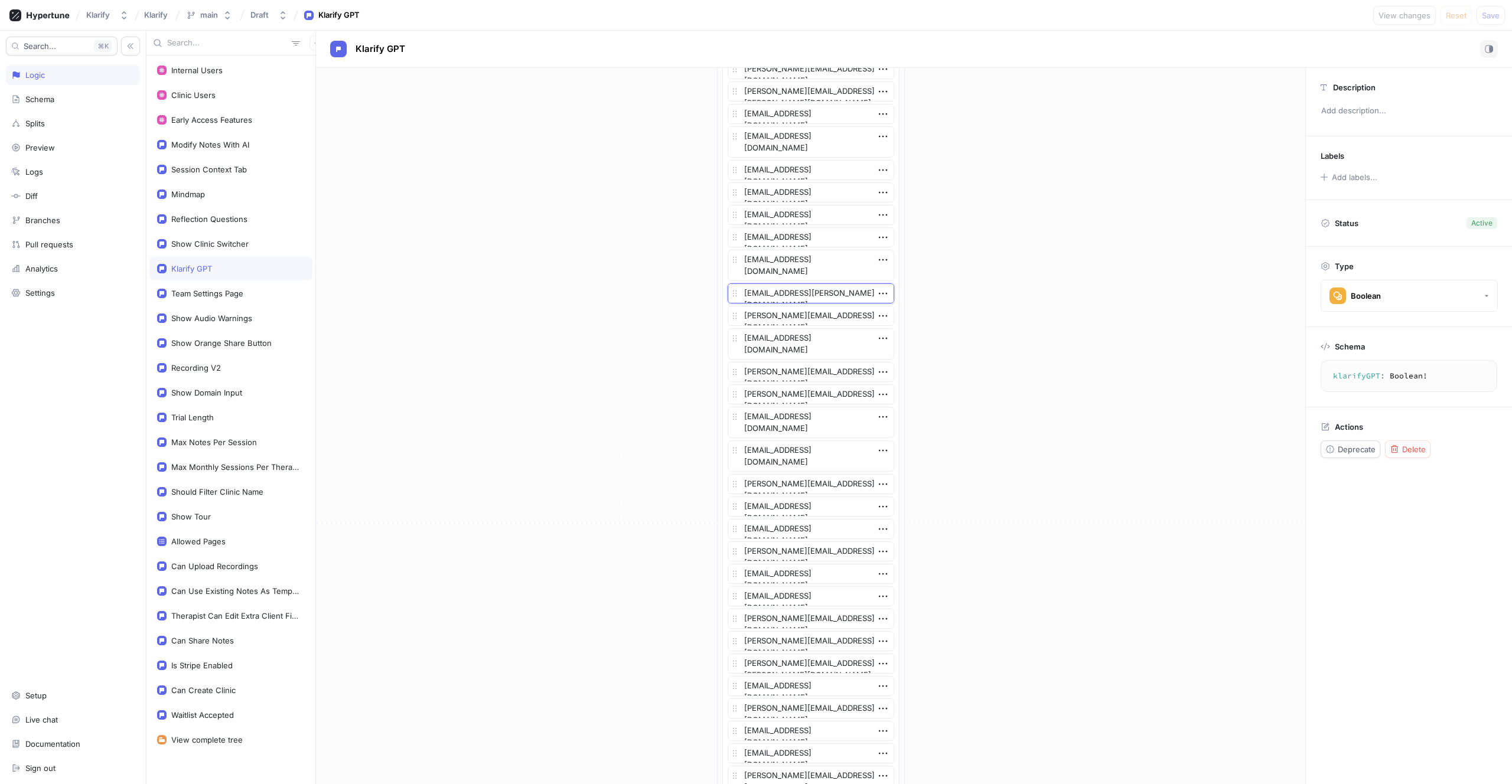
click at [788, 294] on textarea "sergine.boudreau@gmail.com" at bounding box center [810, 292] width 167 height 20
click at [974, 210] on div "If Context > User > Email is one of List bunchanotes+clerk_test@gmail.com psych…" at bounding box center [810, 7] width 989 height 3618
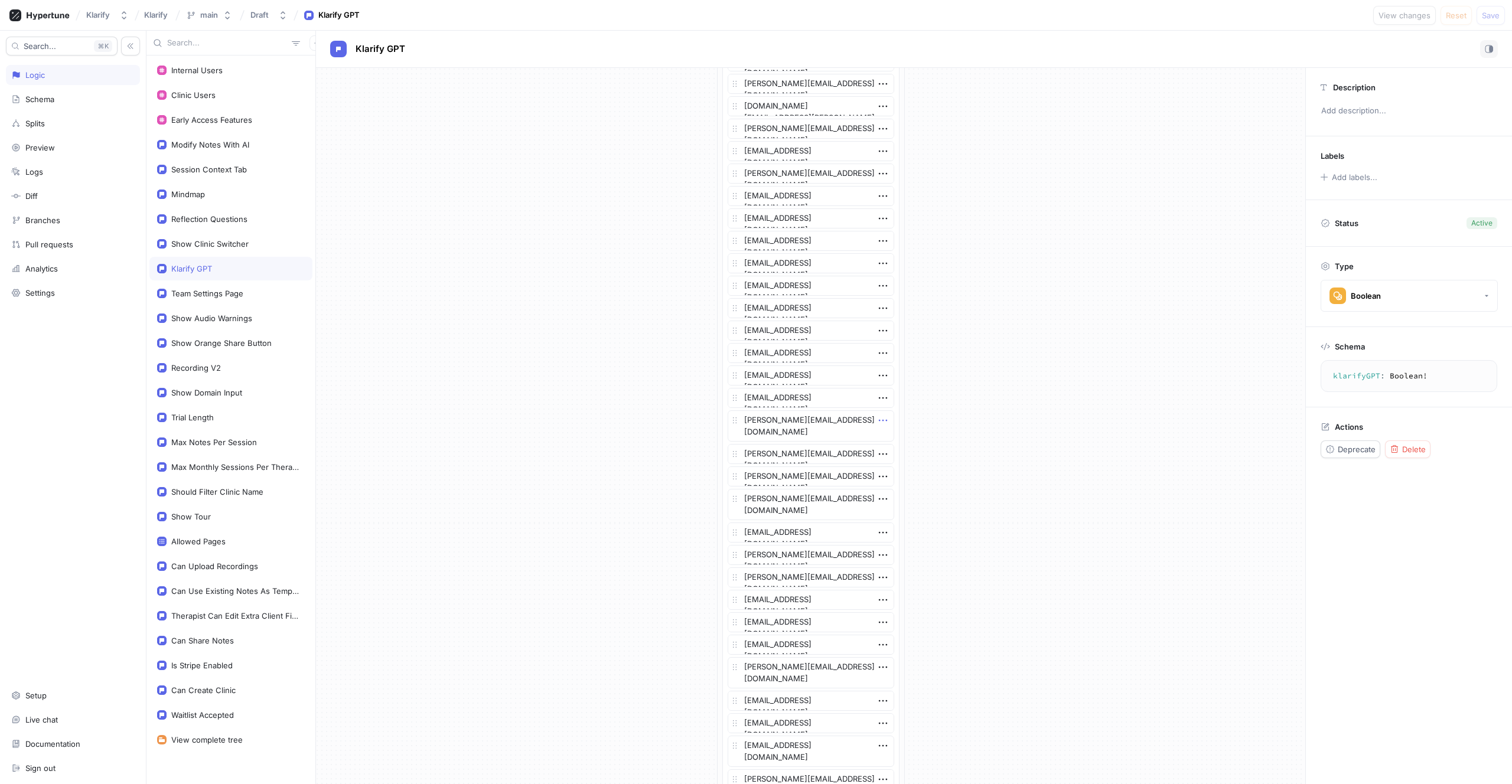
click at [879, 419] on icon "button" at bounding box center [882, 420] width 13 height 13
click at [884, 436] on div "Delete" at bounding box center [924, 442] width 100 height 20
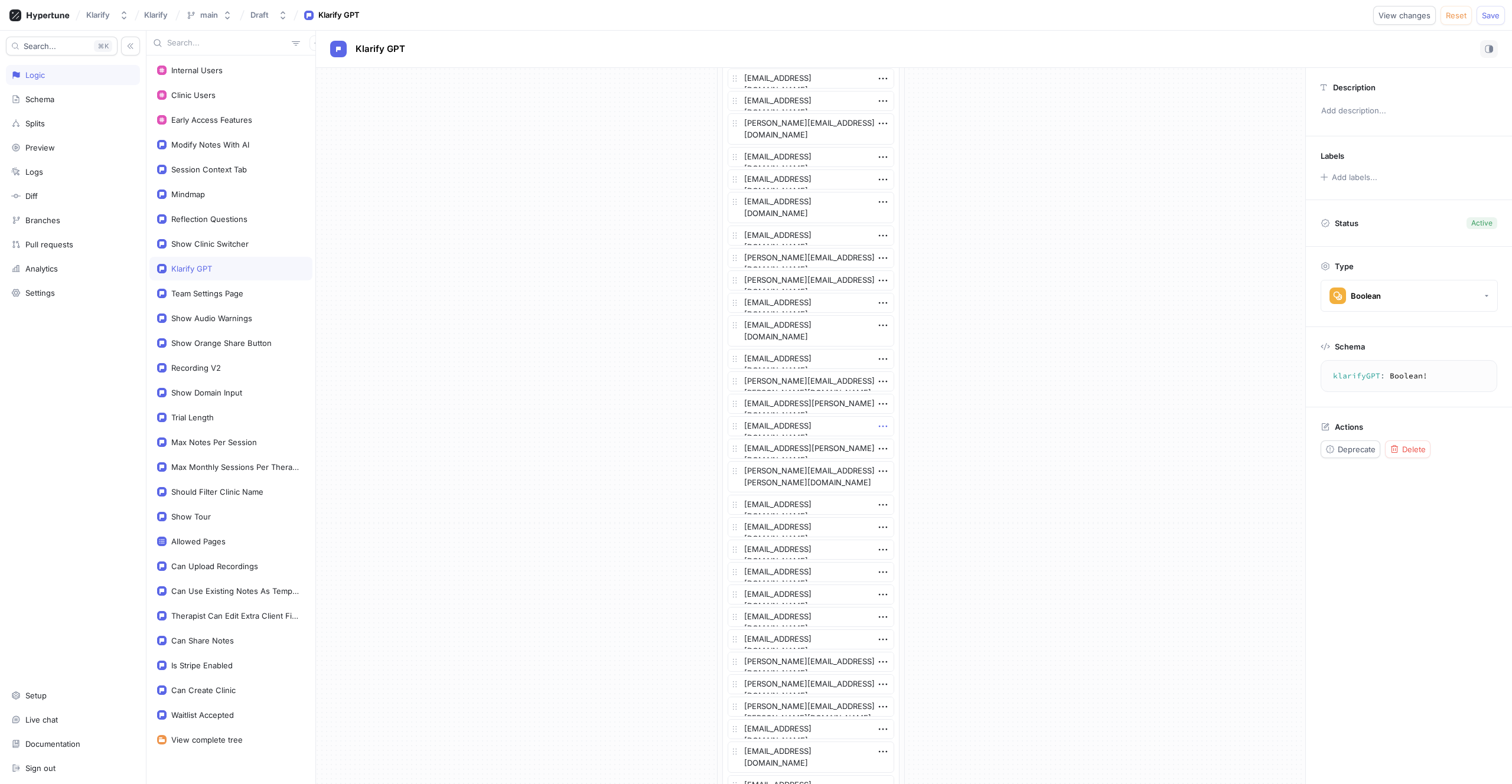
click at [881, 424] on icon "button" at bounding box center [882, 425] width 13 height 13
click at [884, 443] on div "Delete" at bounding box center [924, 448] width 100 height 20
click at [877, 239] on icon "button" at bounding box center [882, 235] width 13 height 13
click at [879, 253] on div "Delete" at bounding box center [924, 257] width 100 height 20
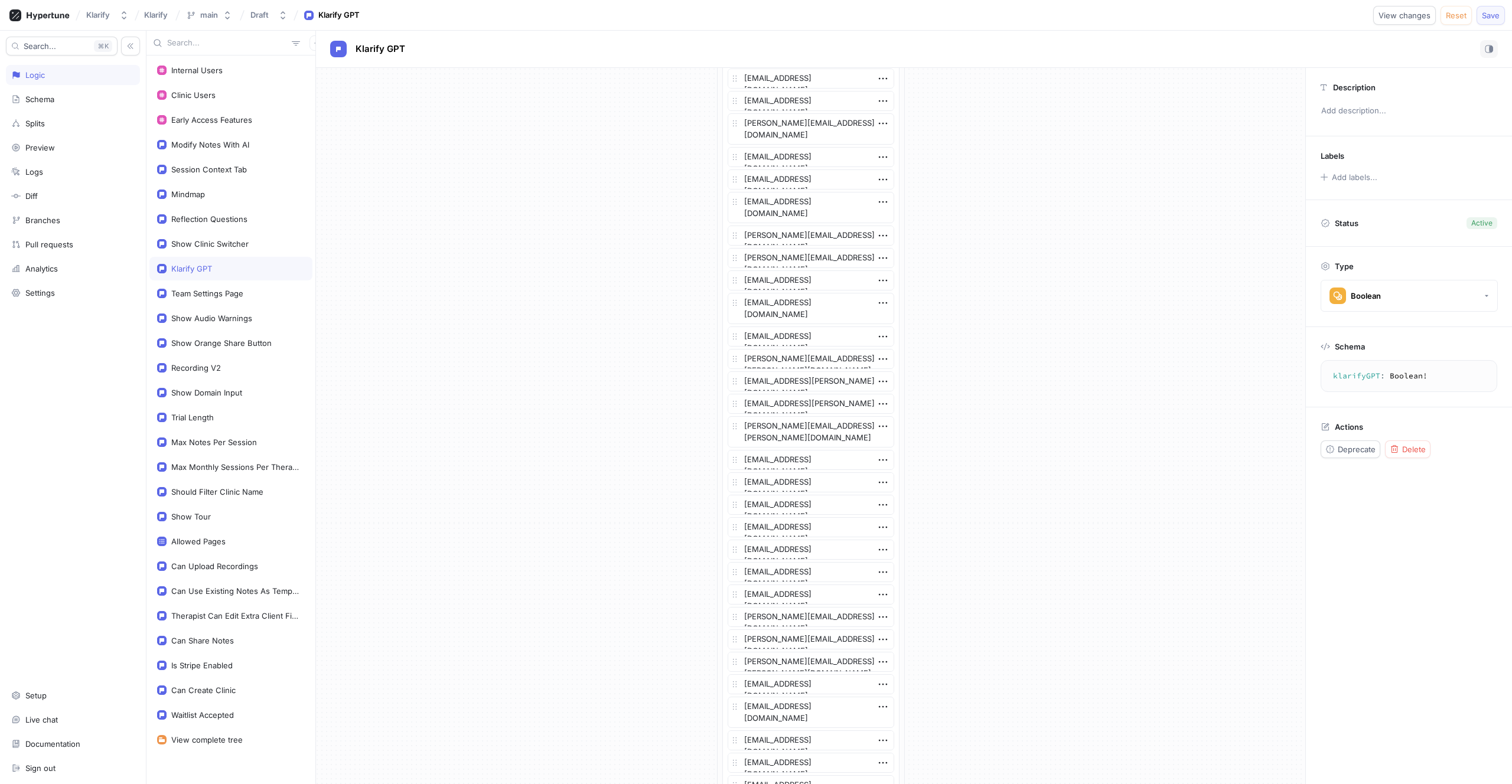
click at [1486, 19] on span "Save" at bounding box center [1490, 16] width 18 height 7
click at [198, 102] on div "Clinic Users" at bounding box center [230, 94] width 163 height 23
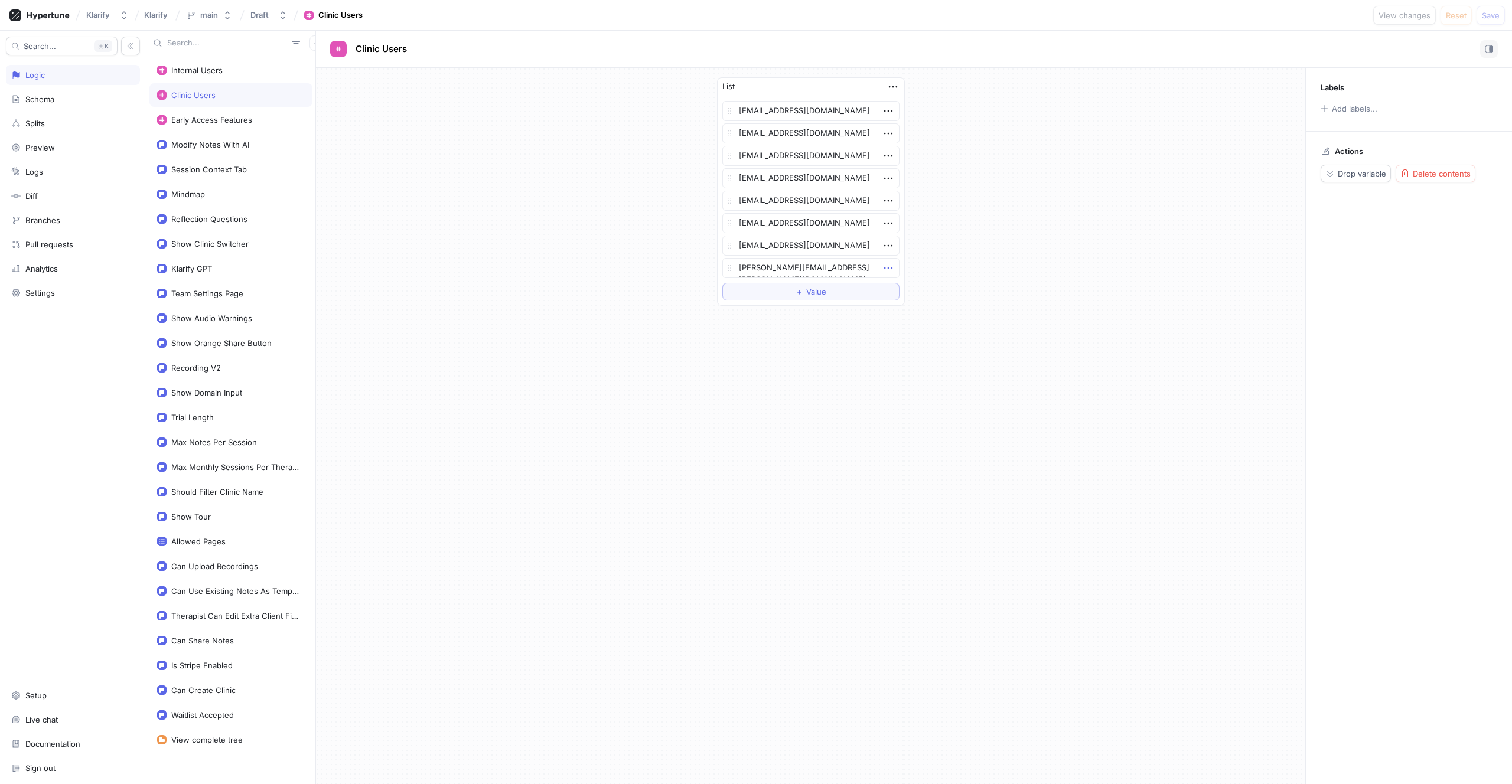
click at [887, 267] on icon "button" at bounding box center [888, 268] width 9 height 2
click at [816, 265] on div "[PERSON_NAME][EMAIL_ADDRESS][PERSON_NAME][DOMAIN_NAME]" at bounding box center [810, 267] width 177 height 20
click at [816, 265] on textarea "[PERSON_NAME][EMAIL_ADDRESS][PERSON_NAME][DOMAIN_NAME]" at bounding box center [810, 267] width 177 height 20
click at [886, 266] on icon "button" at bounding box center [887, 267] width 13 height 13
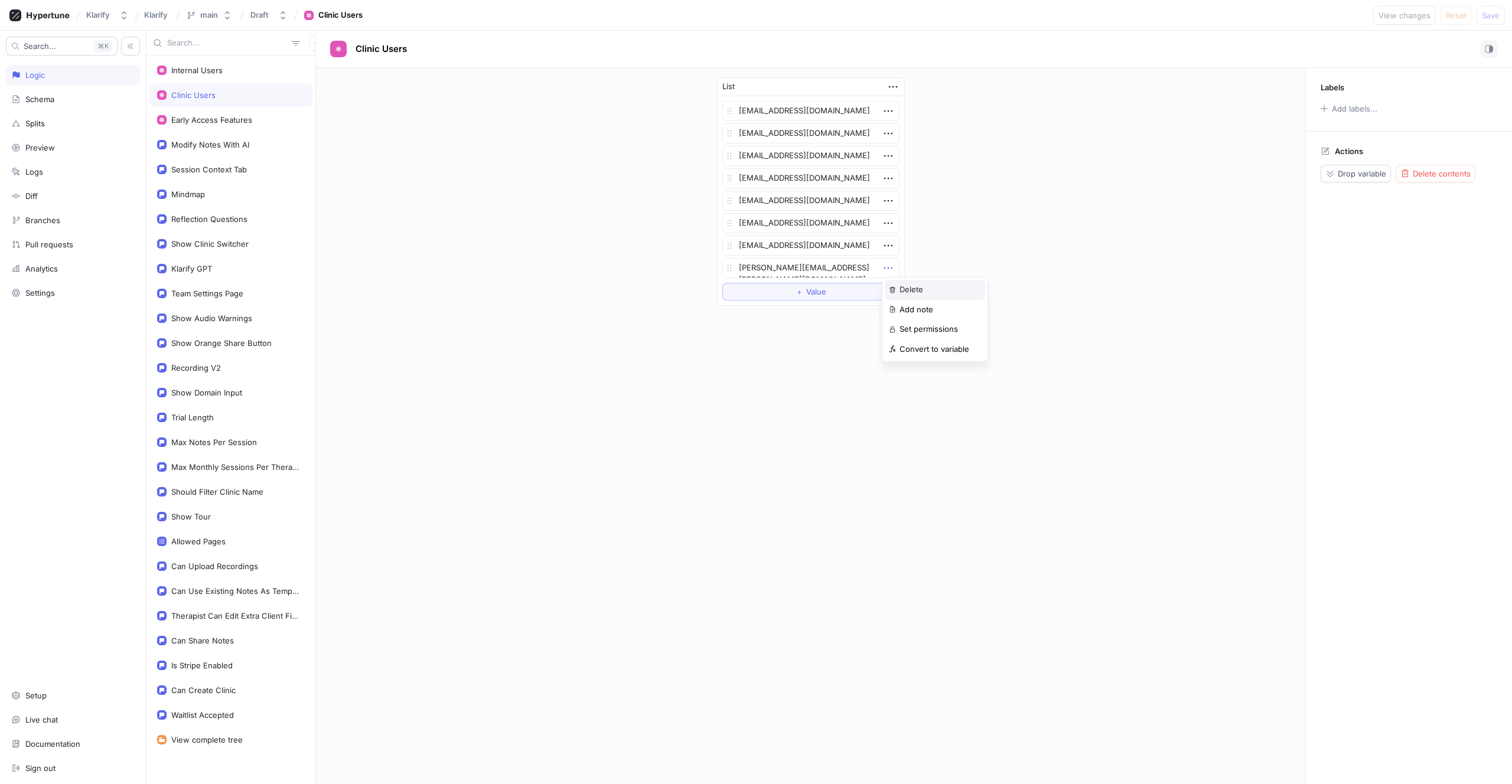
click at [891, 285] on div "Delete" at bounding box center [935, 289] width 100 height 20
click at [801, 272] on span "＋" at bounding box center [799, 269] width 8 height 7
type textarea "x"
type textarea "[PERSON_NAME][EMAIL_ADDRESS][PERSON_NAME][DOMAIN_NAME]"
type textarea "x"
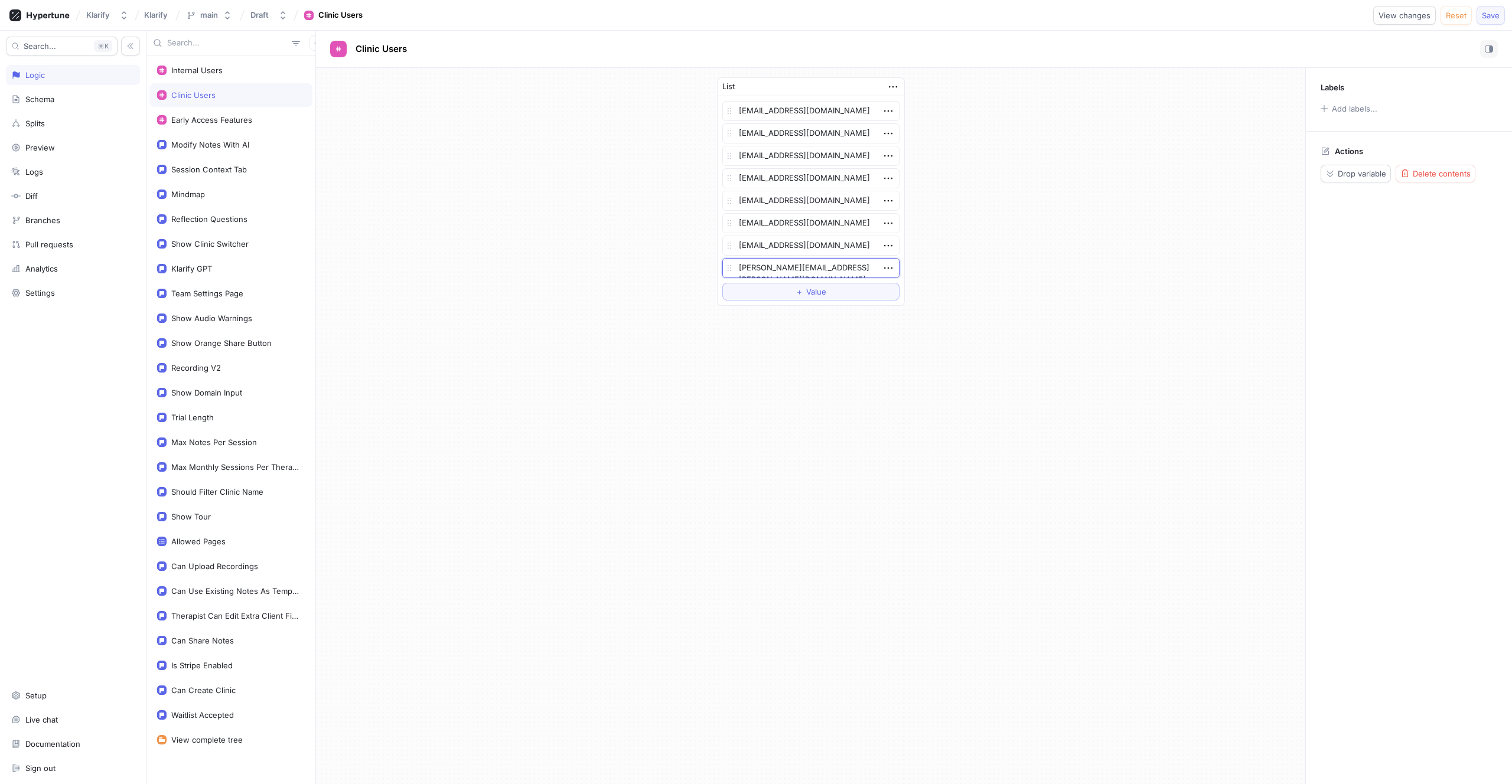
type textarea "[PERSON_NAME][EMAIL_ADDRESS][PERSON_NAME][DOMAIN_NAME]"
click at [1487, 19] on span "Save" at bounding box center [1490, 16] width 18 height 7
click at [201, 294] on div "Team Settings Page" at bounding box center [206, 293] width 72 height 9
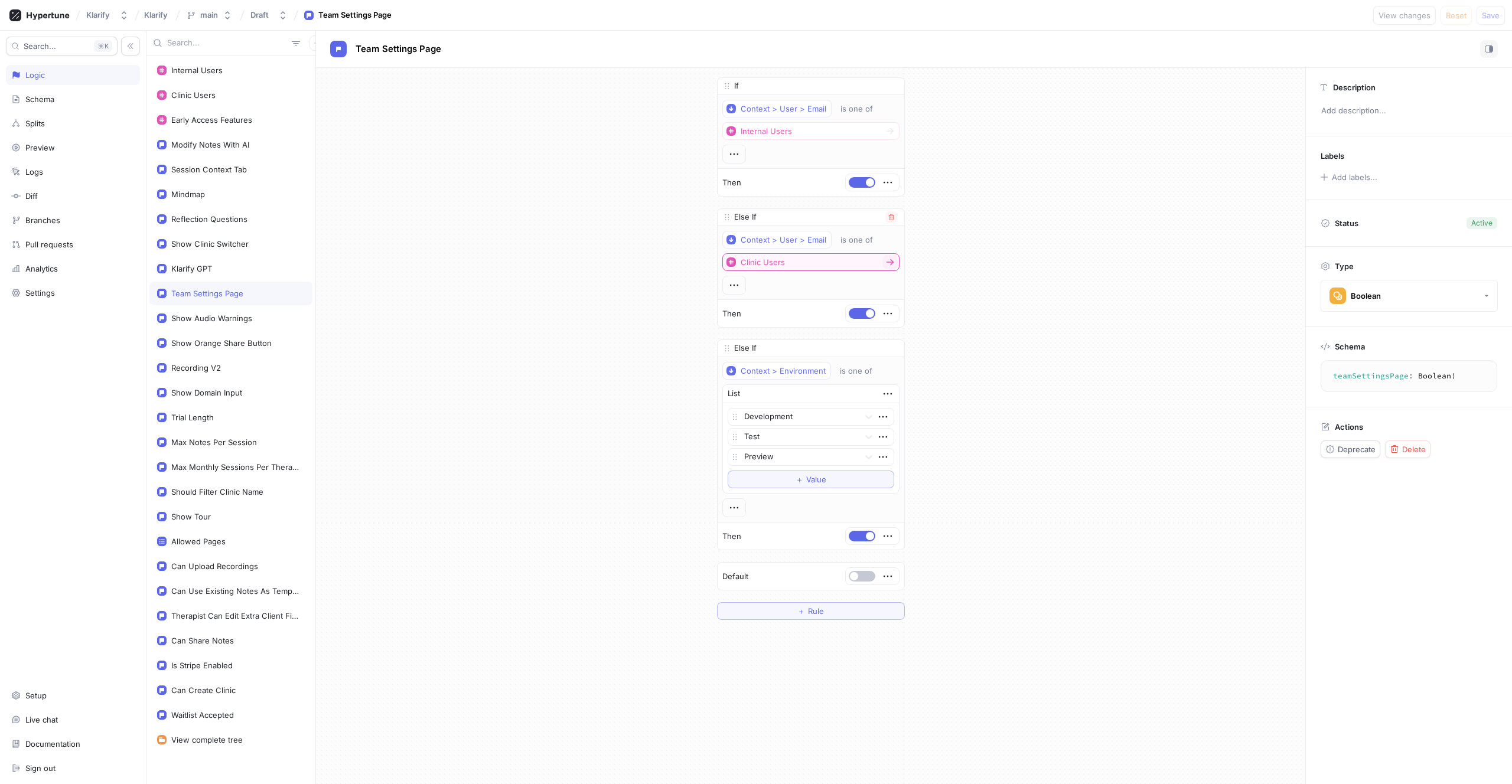
click at [765, 265] on div "Clinic Users" at bounding box center [762, 262] width 44 height 10
click at [772, 264] on div "Clinic Users" at bounding box center [762, 262] width 44 height 10
click at [614, 278] on div "If Context > User > Email is one of Internal Users Then Else If Context > User …" at bounding box center [810, 348] width 989 height 561
click at [201, 97] on div "Clinic Users" at bounding box center [192, 95] width 44 height 9
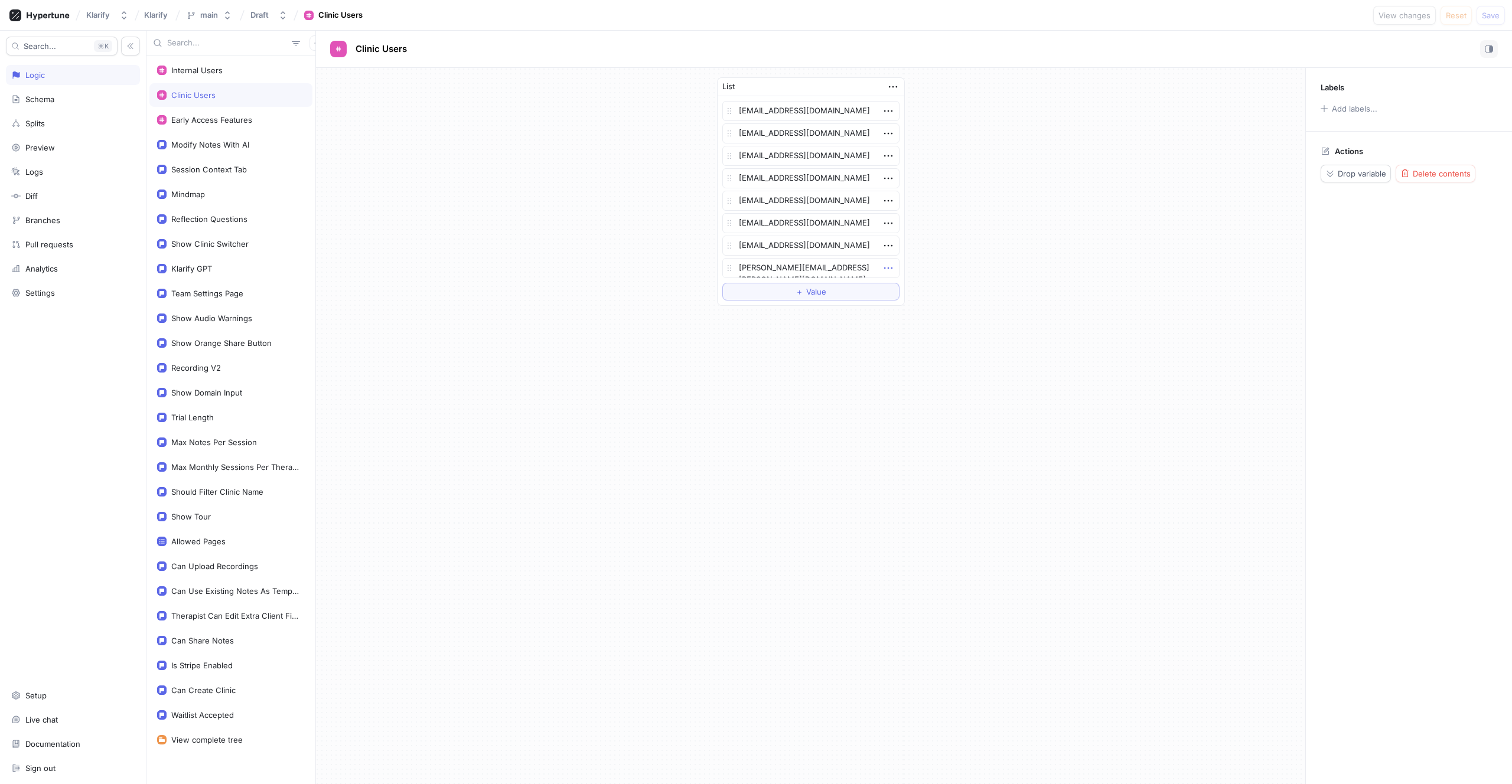
click at [887, 268] on icon "button" at bounding box center [887, 267] width 13 height 13
click at [887, 268] on icon "button" at bounding box center [888, 268] width 9 height 2
click at [799, 267] on textarea "[PERSON_NAME][EMAIL_ADDRESS][PERSON_NAME][DOMAIN_NAME]" at bounding box center [810, 267] width 177 height 20
drag, startPoint x: 740, startPoint y: 268, endPoint x: 850, endPoint y: 273, distance: 110.1
click at [850, 273] on textarea "[PERSON_NAME][EMAIL_ADDRESS][PERSON_NAME][DOMAIN_NAME]" at bounding box center [810, 267] width 177 height 20
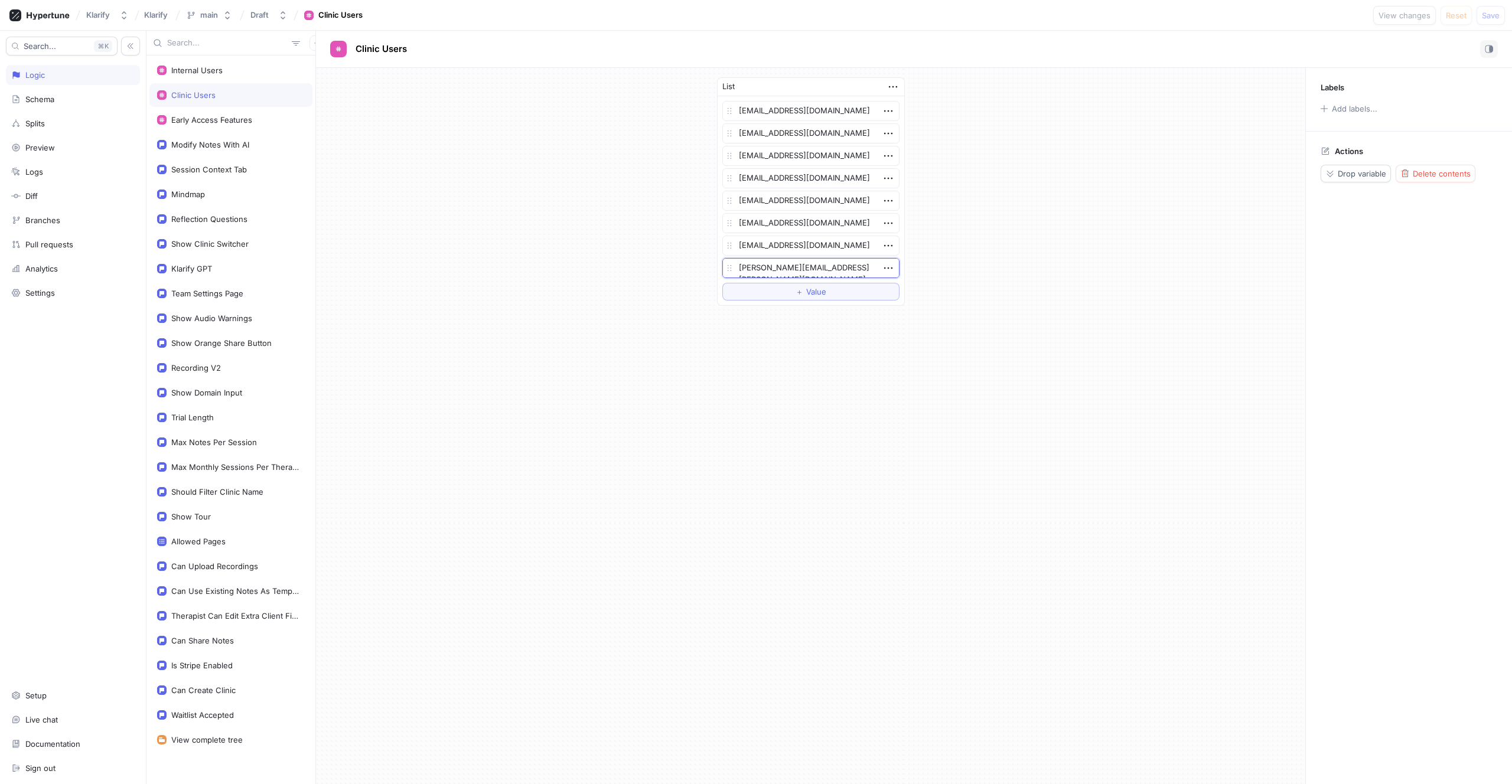
click at [850, 272] on textarea "[PERSON_NAME][EMAIL_ADDRESS][PERSON_NAME][DOMAIN_NAME]" at bounding box center [810, 267] width 177 height 20
type textarea "x"
click at [670, 249] on div "List [EMAIL_ADDRESS][DOMAIN_NAME] [EMAIL_ADDRESS][DOMAIN_NAME] [EMAIL_ADDRESS][…" at bounding box center [810, 191] width 989 height 248
click at [780, 267] on textarea "[PERSON_NAME][EMAIL_ADDRESS][PERSON_NAME][DOMAIN_NAME]" at bounding box center [810, 267] width 177 height 20
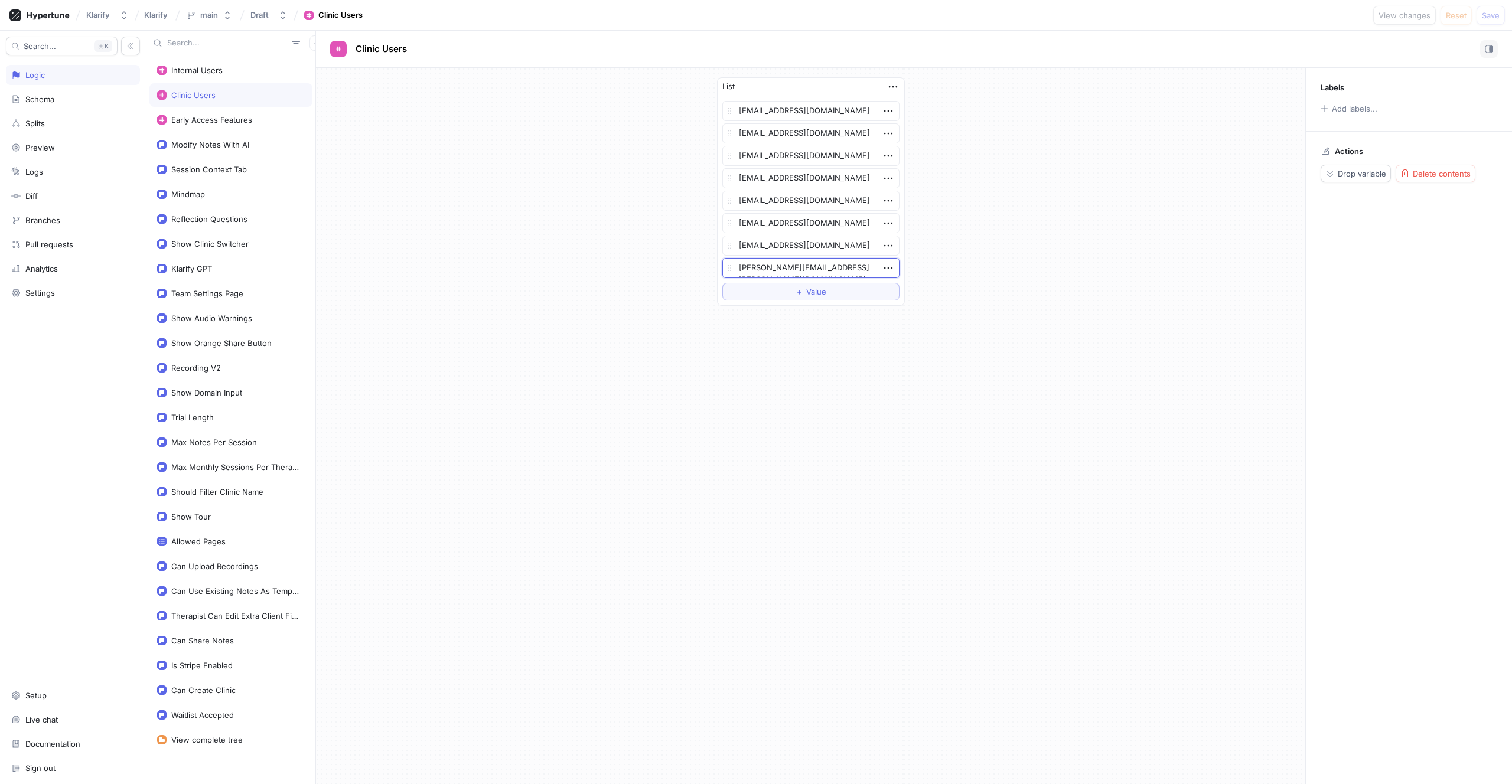
click at [780, 267] on textarea "[PERSON_NAME][EMAIL_ADDRESS][PERSON_NAME][DOMAIN_NAME]" at bounding box center [810, 267] width 177 height 20
click at [470, 312] on div "List [EMAIL_ADDRESS][DOMAIN_NAME] [EMAIL_ADDRESS][DOMAIN_NAME] [EMAIL_ADDRESS][…" at bounding box center [810, 191] width 989 height 248
type textarea "x"
